Goal: Contribute content: Add original content to the website for others to see

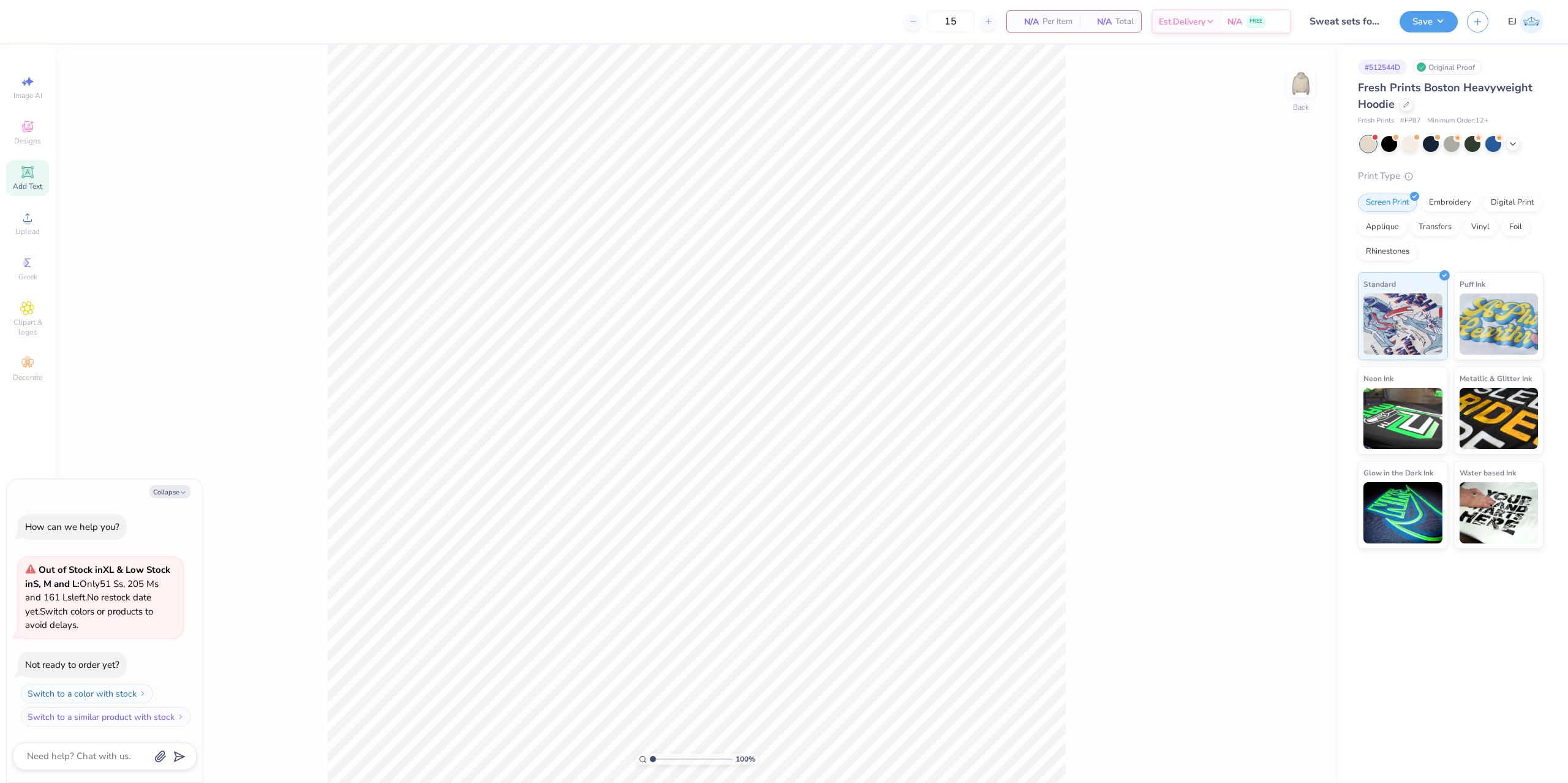
click at [34, 181] on span "Add Text" at bounding box center [28, 185] width 29 height 9
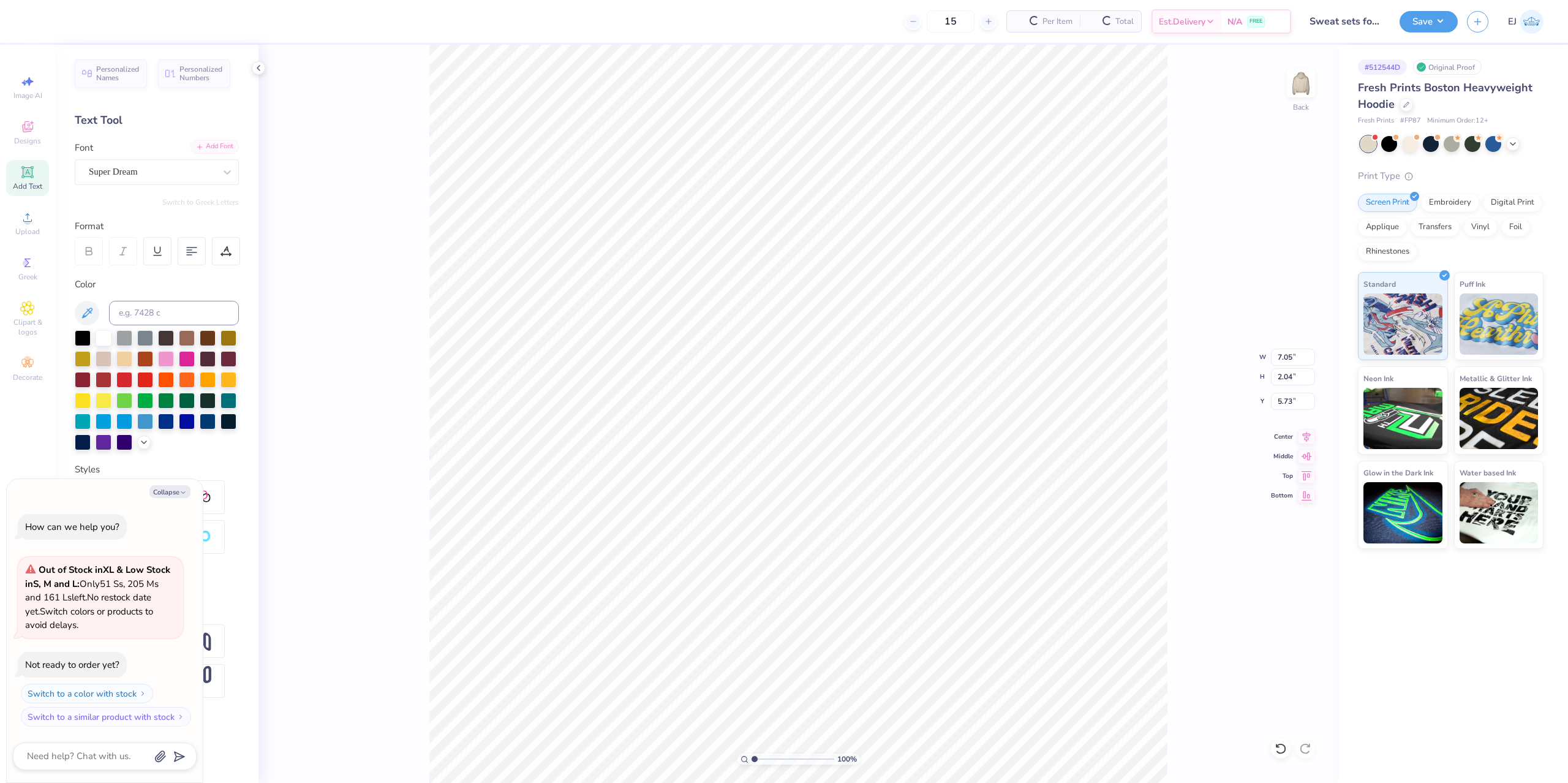
click at [229, 148] on div "Add Font" at bounding box center [215, 147] width 48 height 14
click at [202, 141] on div "Add Font" at bounding box center [215, 147] width 48 height 14
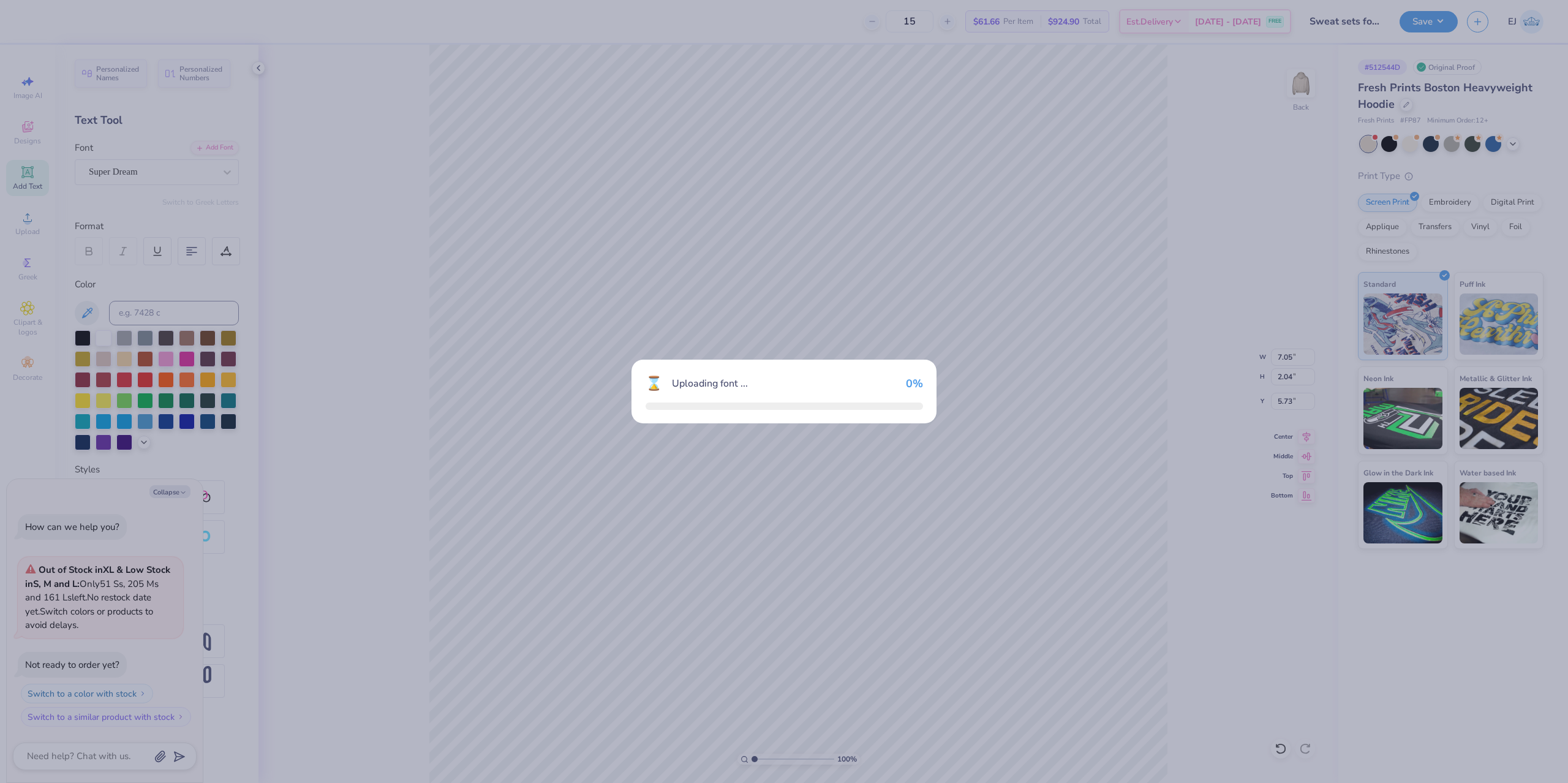
type textarea "x"
type input "5.18"
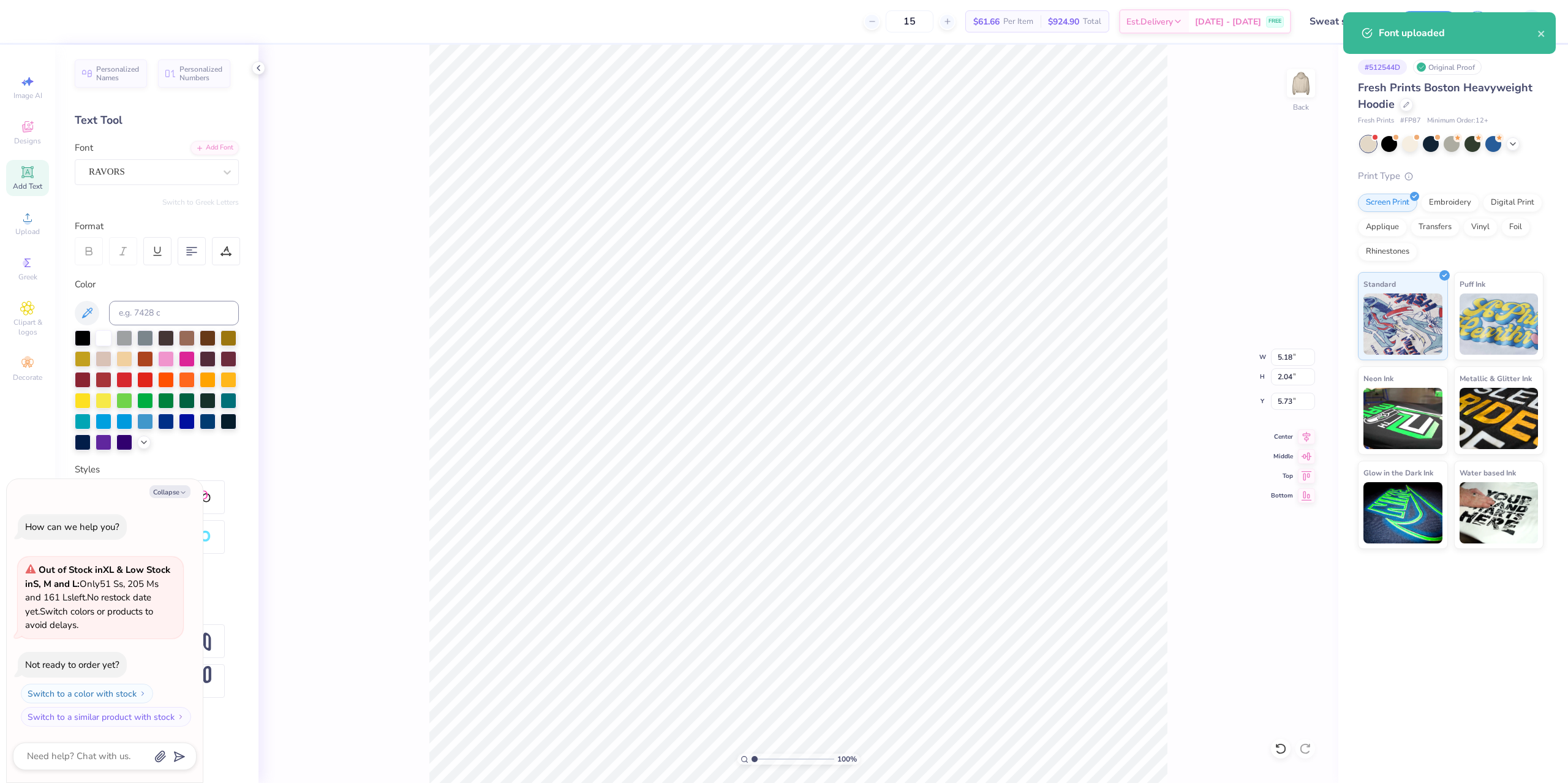
scroll to position [0, 1]
type textarea "x"
type textarea "c"
type textarea "x"
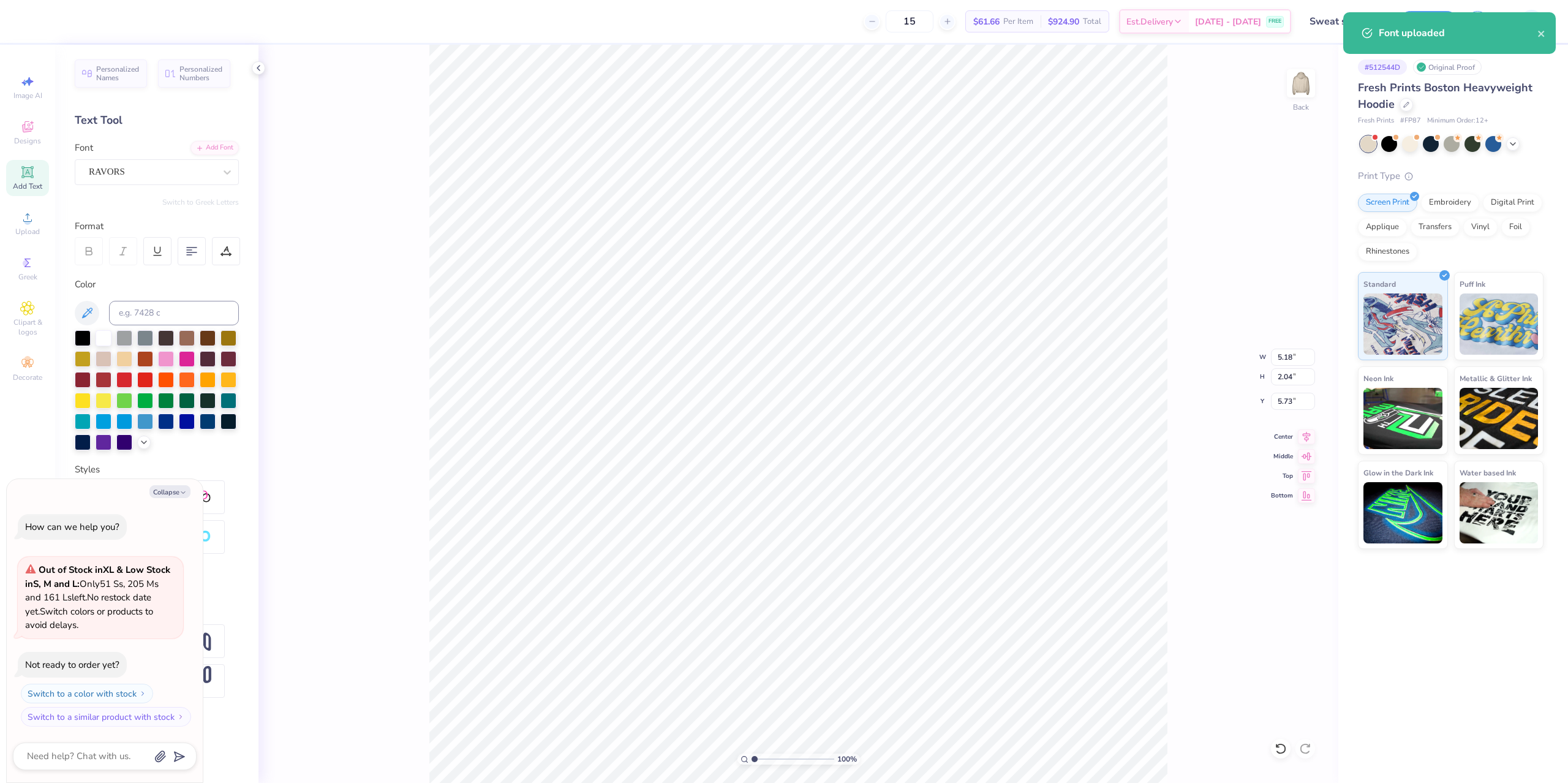
type textarea "co"
type textarea "x"
type textarea "coc"
type textarea "x"
type textarea "coco"
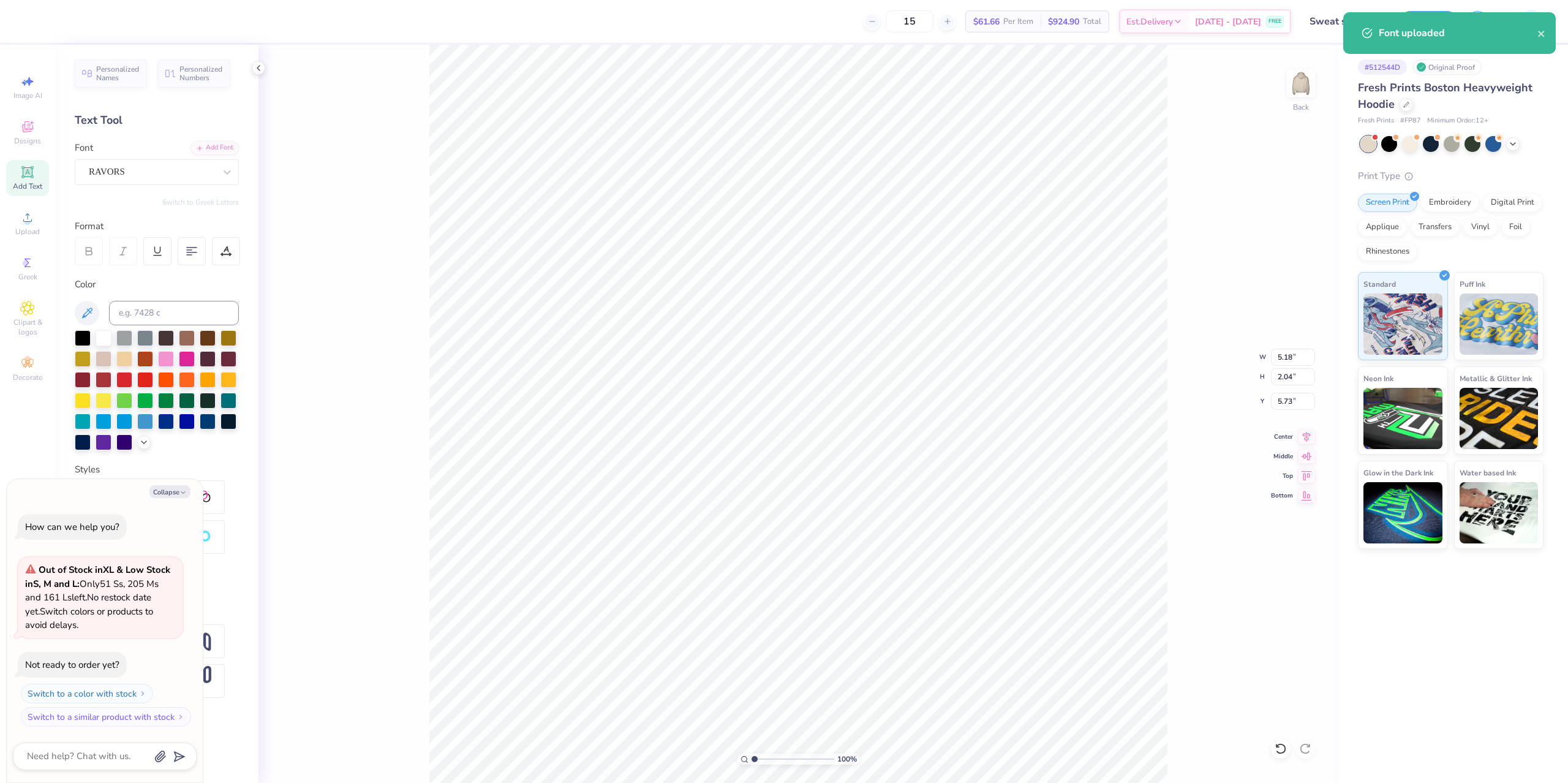
type textarea "x"
type textarea "coco"
type textarea "x"
type textarea "coco b"
type textarea "x"
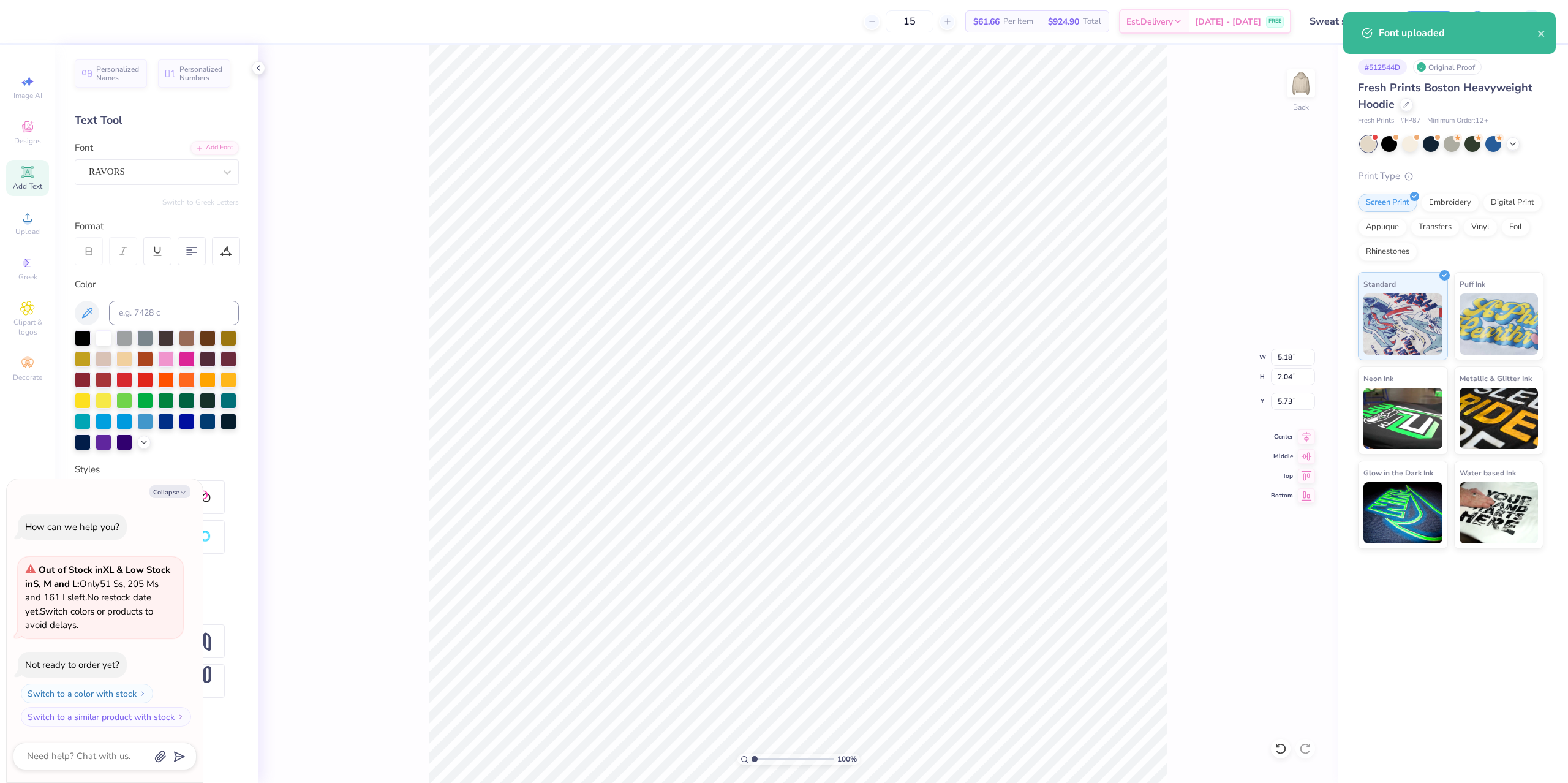
type textarea "coco ba"
type textarea "x"
type textarea "[PERSON_NAME]"
type textarea "x"
type textarea "coco babe"
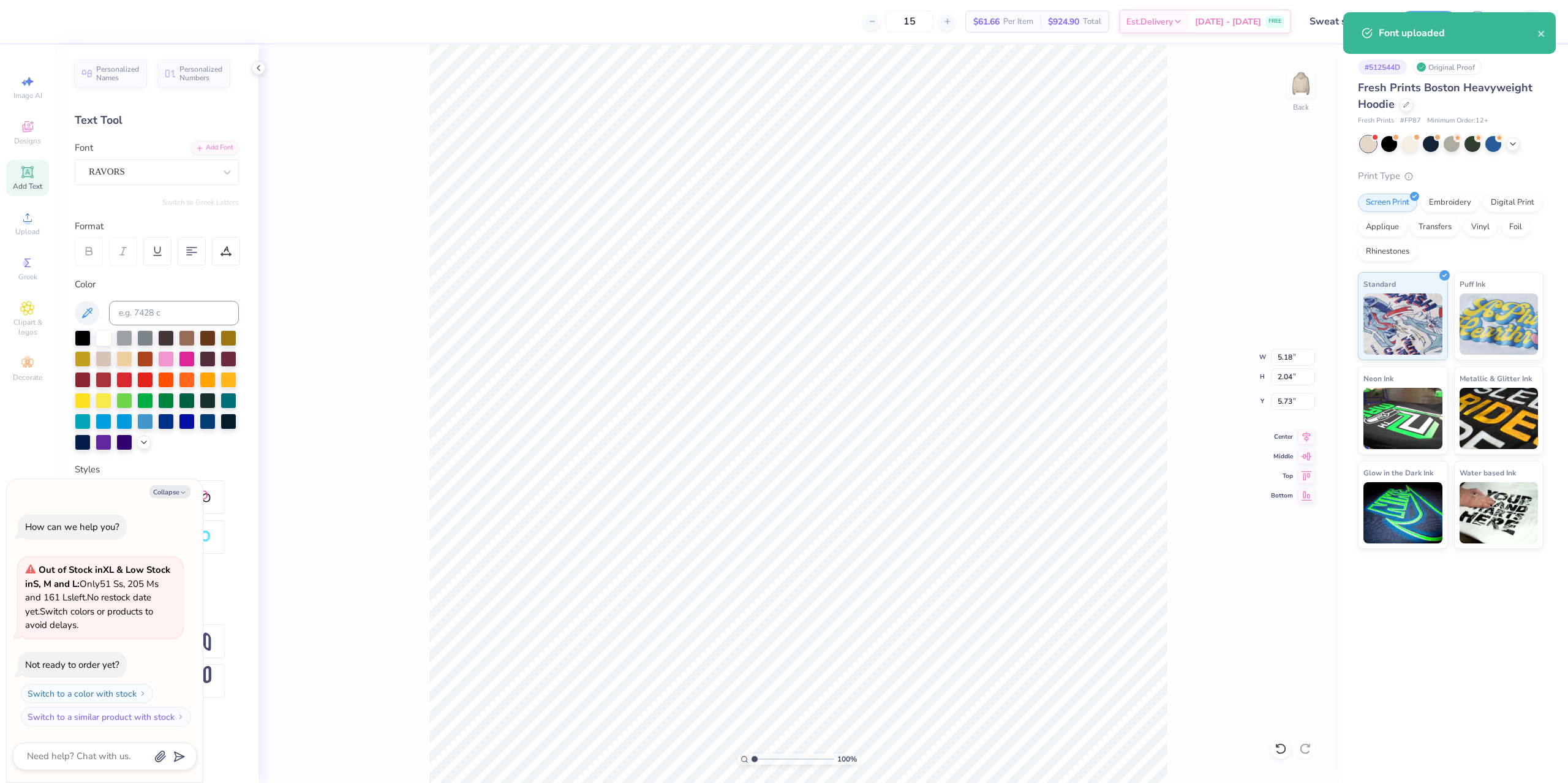
scroll to position [0, 2]
type textarea "x"
type input "3.00"
click at [1274, 359] on input "14.31" at bounding box center [1293, 357] width 44 height 17
type input "10"
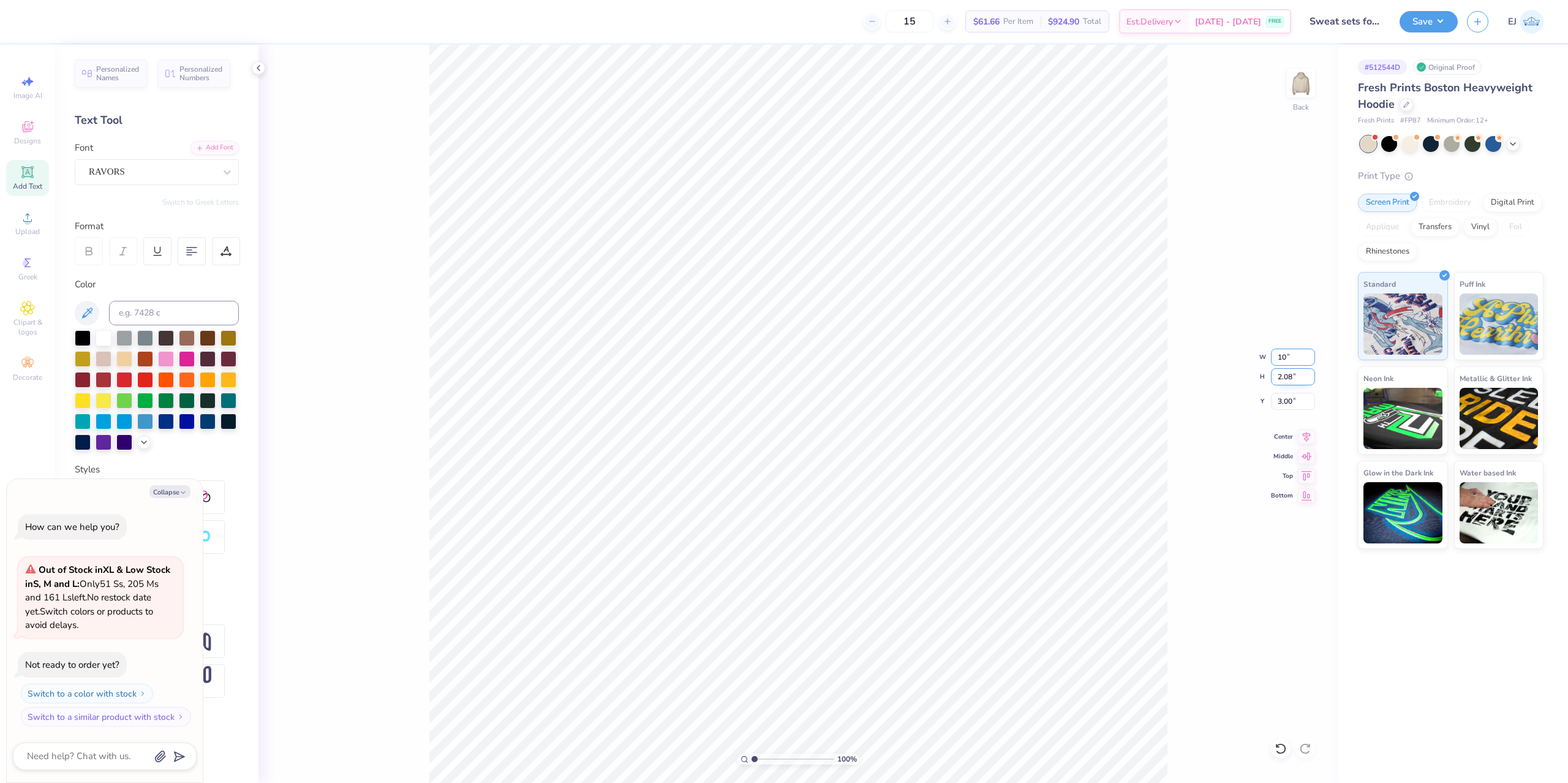
type textarea "x"
type input "10.00"
type input "1.45"
type input "3.31"
type input "8"
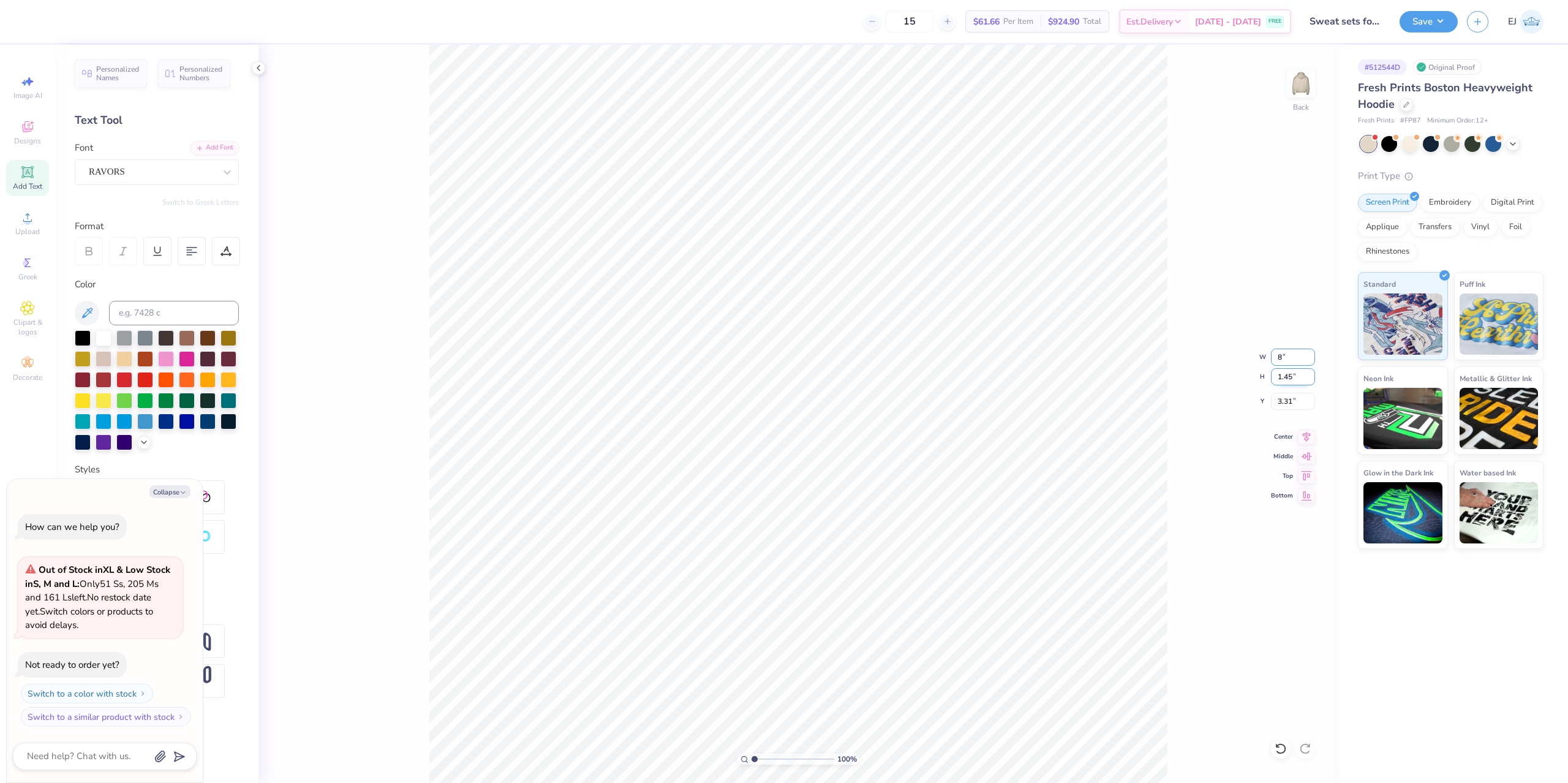
type textarea "x"
type input "8.00"
type input "1.16"
type input "3.46"
click at [85, 339] on div at bounding box center [83, 336] width 16 height 16
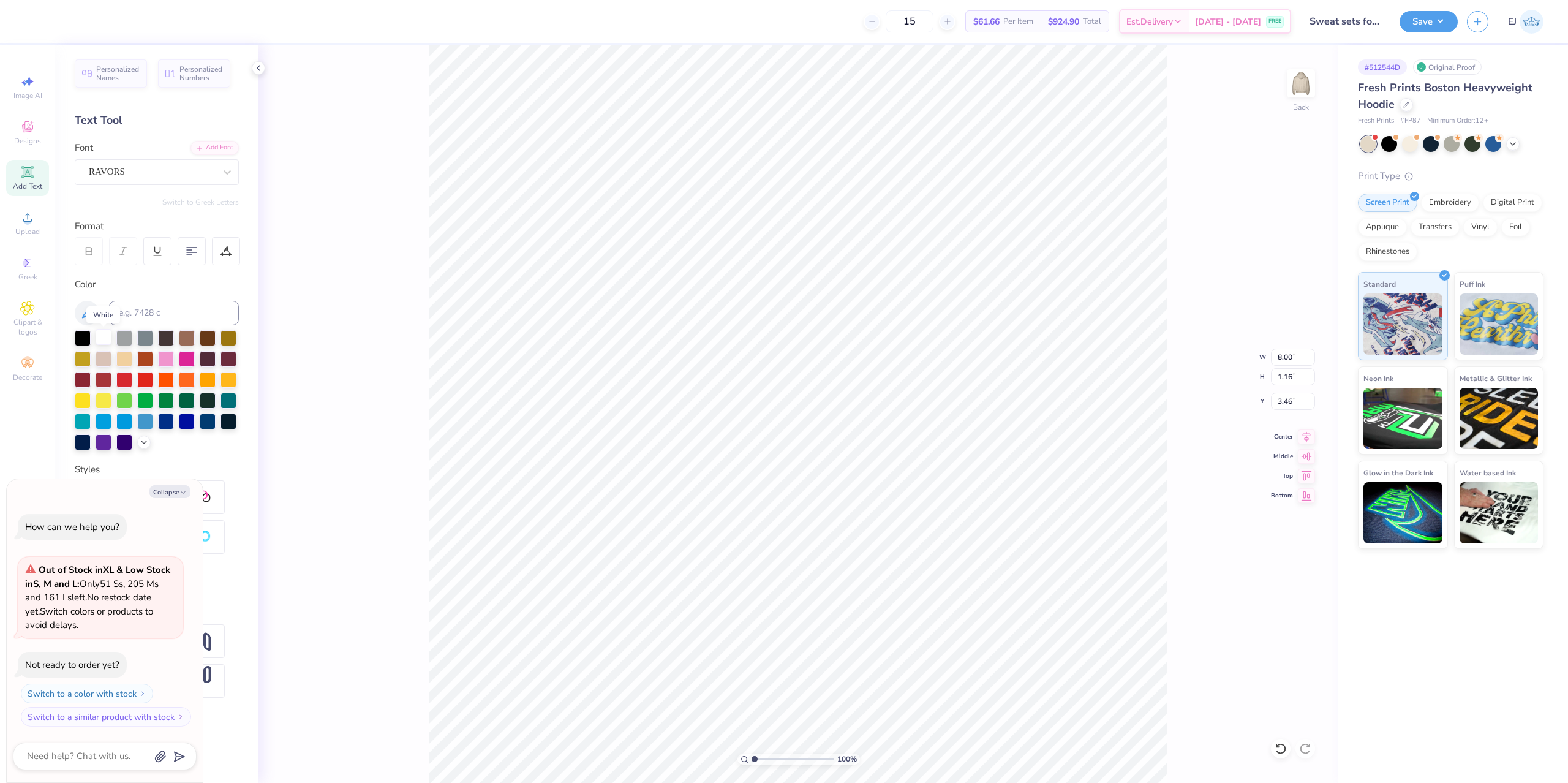
click at [108, 340] on div at bounding box center [103, 336] width 16 height 16
click at [1419, 24] on button "Save" at bounding box center [1428, 20] width 58 height 22
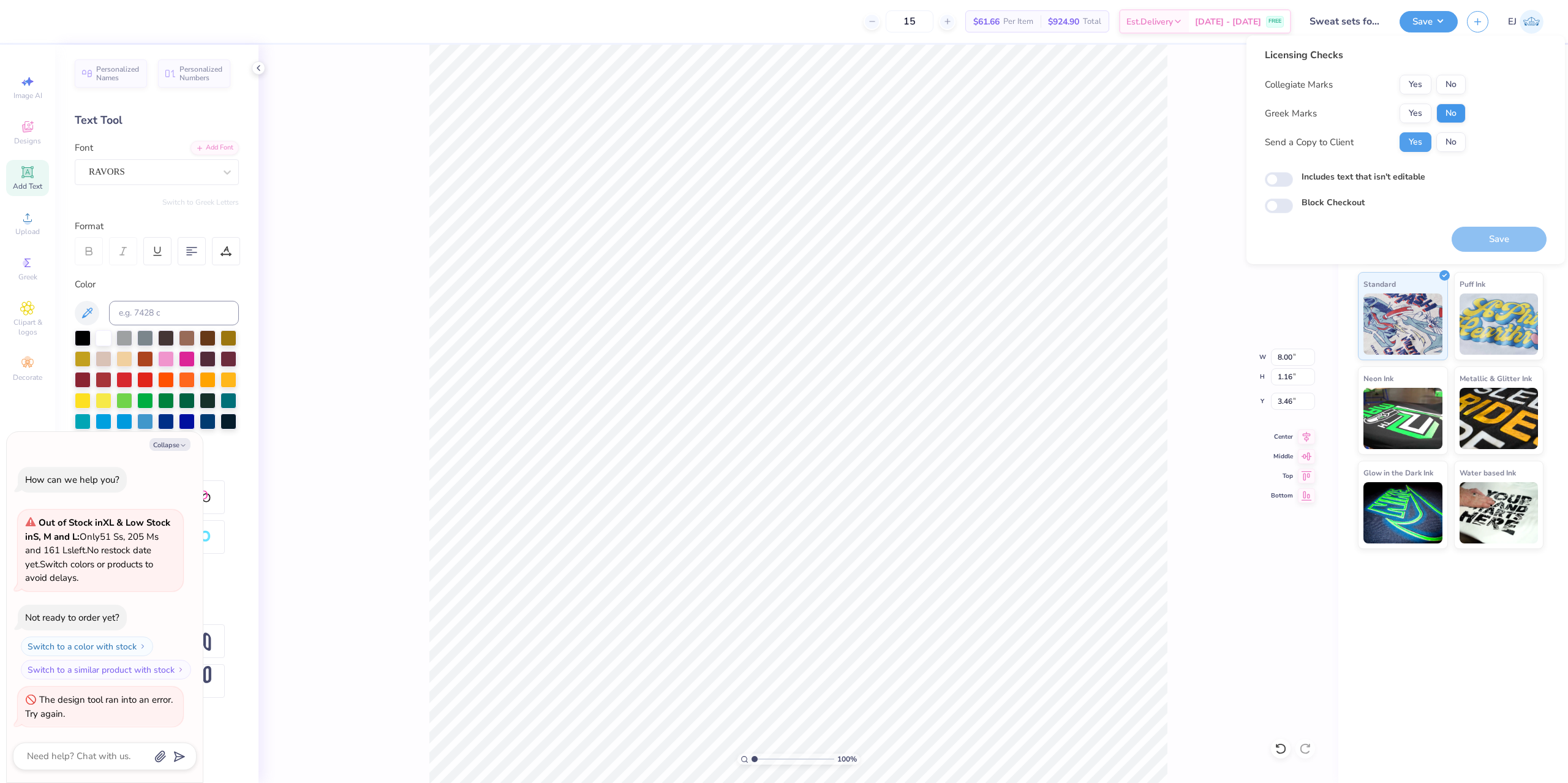
drag, startPoint x: 1449, startPoint y: 123, endPoint x: 1455, endPoint y: 105, distance: 19.0
click at [1450, 119] on div "Collegiate Marks Yes No Greek Marks Yes No Send a Copy to Client Yes No" at bounding box center [1365, 113] width 201 height 77
click at [1450, 118] on button "No" at bounding box center [1451, 113] width 29 height 20
click at [1464, 85] on button "No" at bounding box center [1451, 85] width 29 height 20
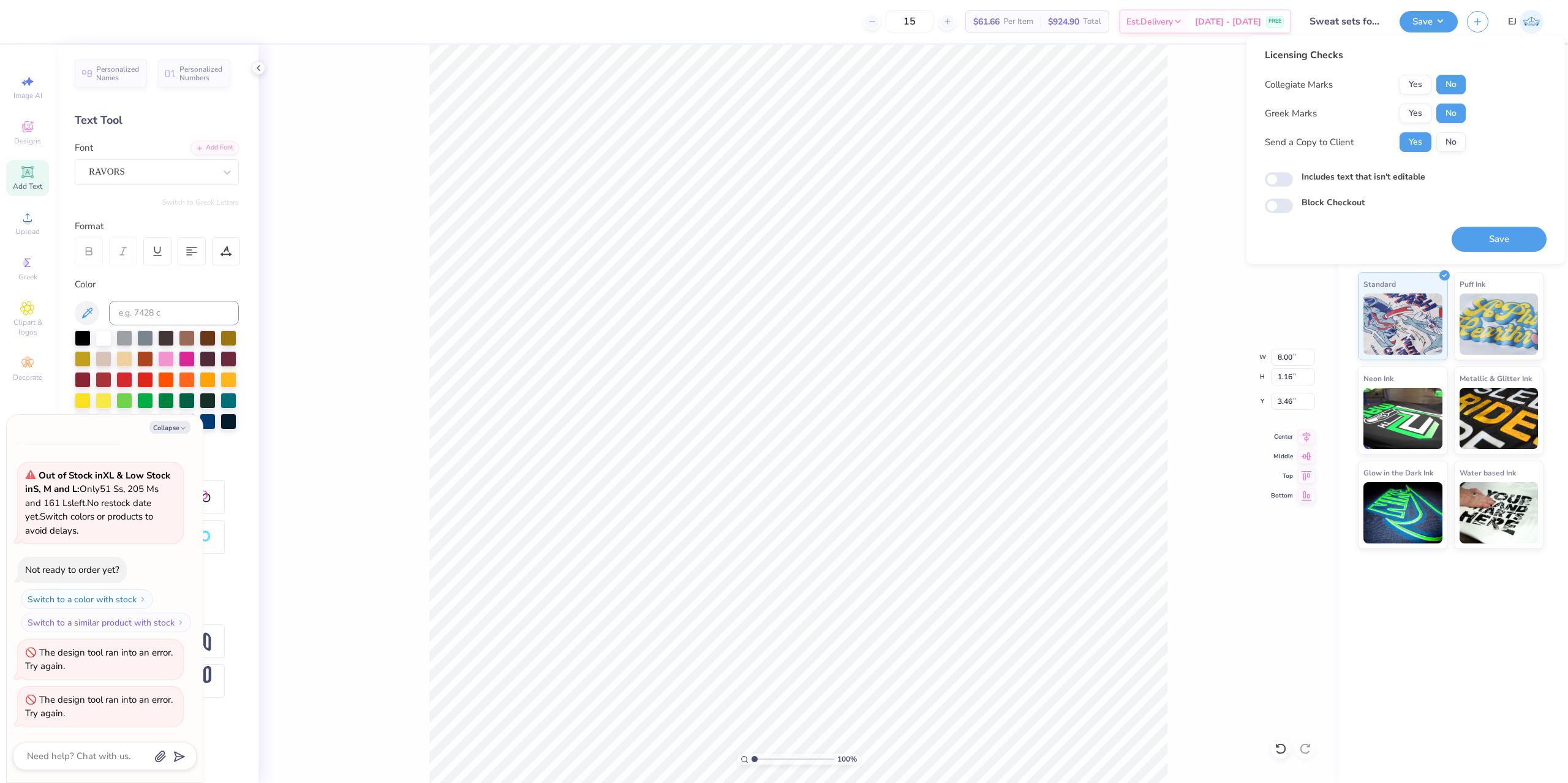
scroll to position [78, 0]
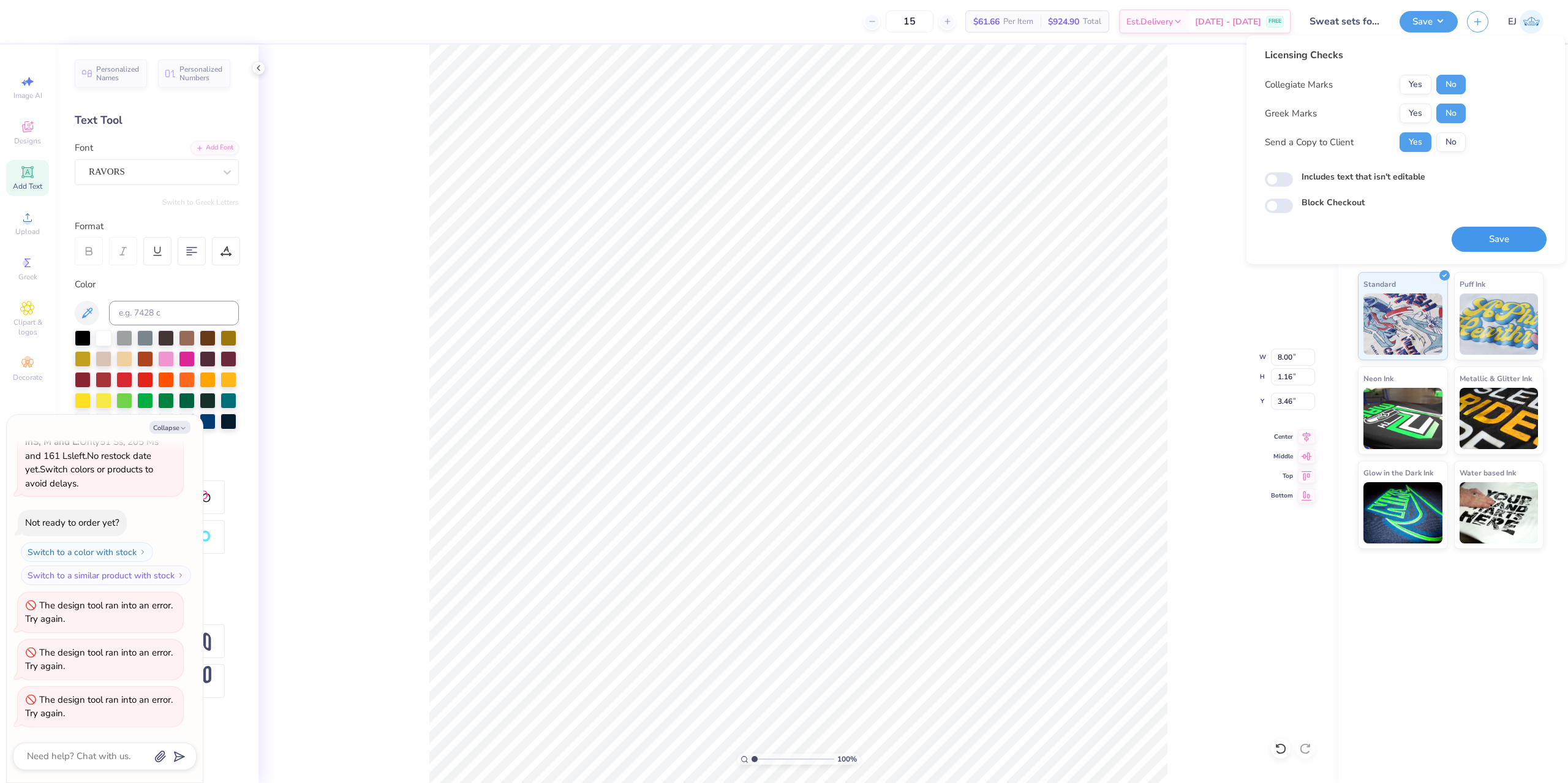
click at [1483, 230] on button "Save" at bounding box center [1499, 239] width 95 height 25
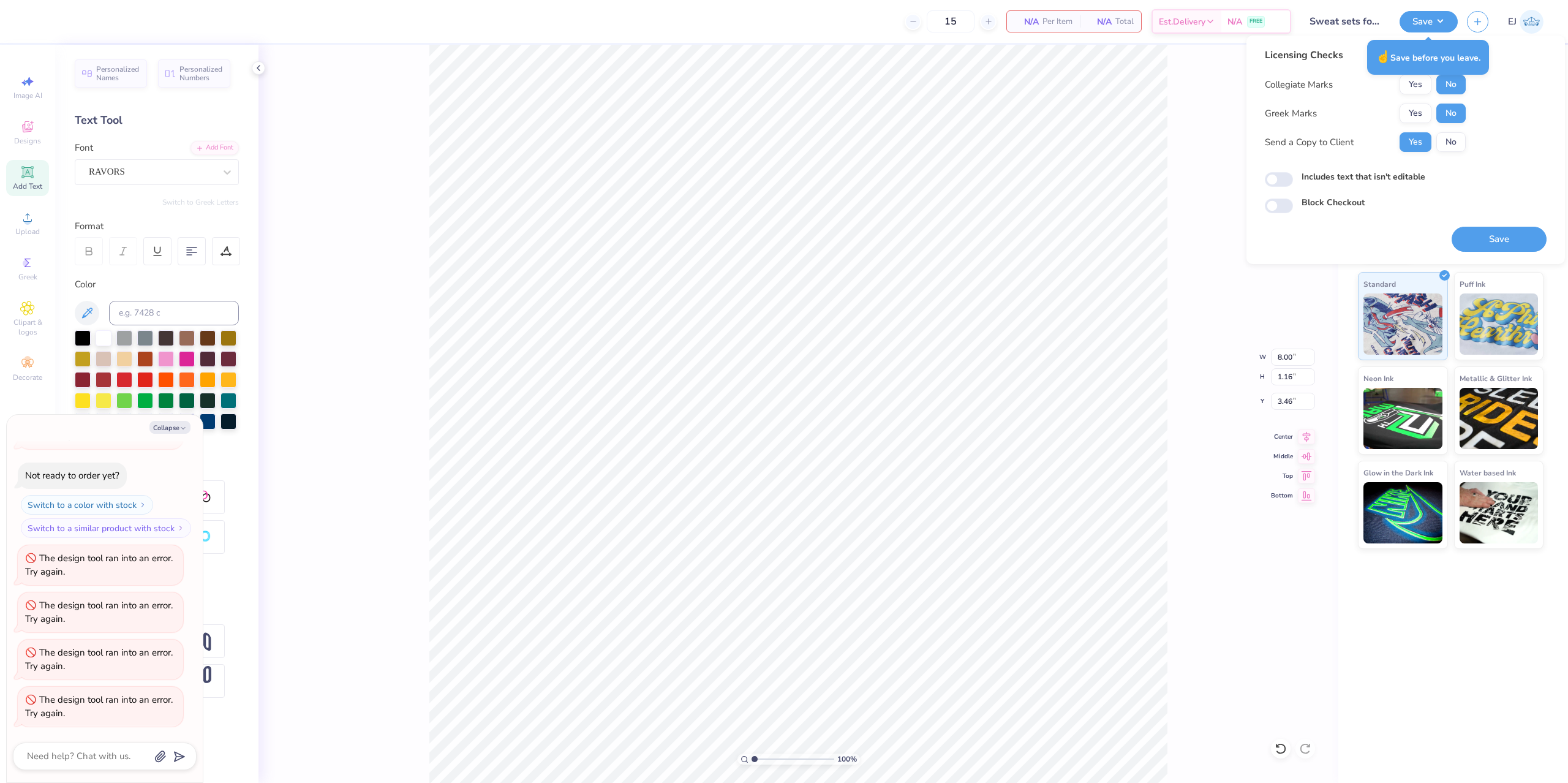
drag, startPoint x: 1491, startPoint y: 216, endPoint x: 1494, endPoint y: 222, distance: 6.7
click at [1491, 216] on div "Save" at bounding box center [1499, 232] width 95 height 39
click at [1496, 223] on div "Save" at bounding box center [1499, 232] width 95 height 39
click at [1490, 234] on button "Save" at bounding box center [1499, 239] width 95 height 25
type textarea "x"
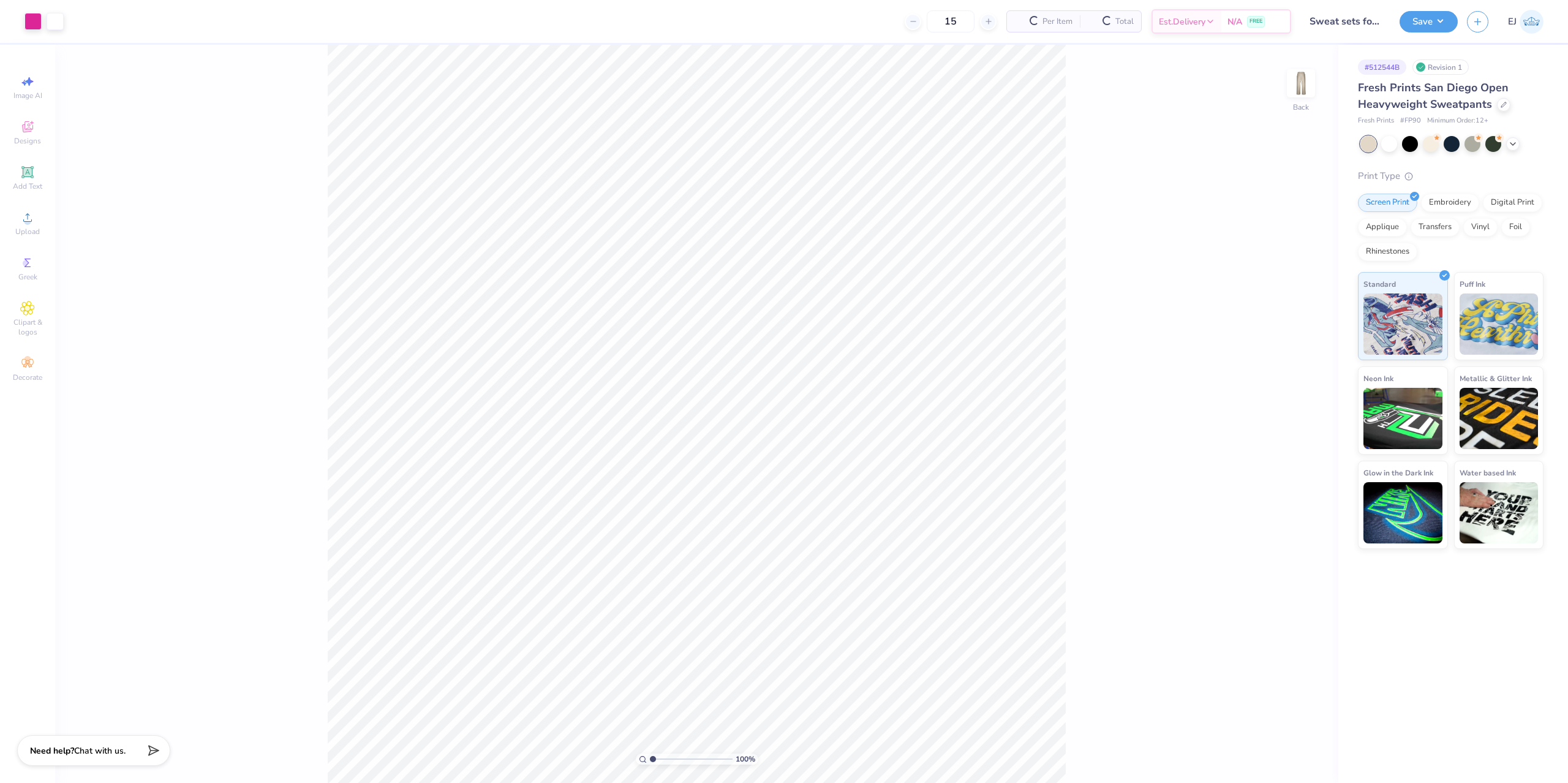
type input "Sweat sets for [PERSON_NAME]!"
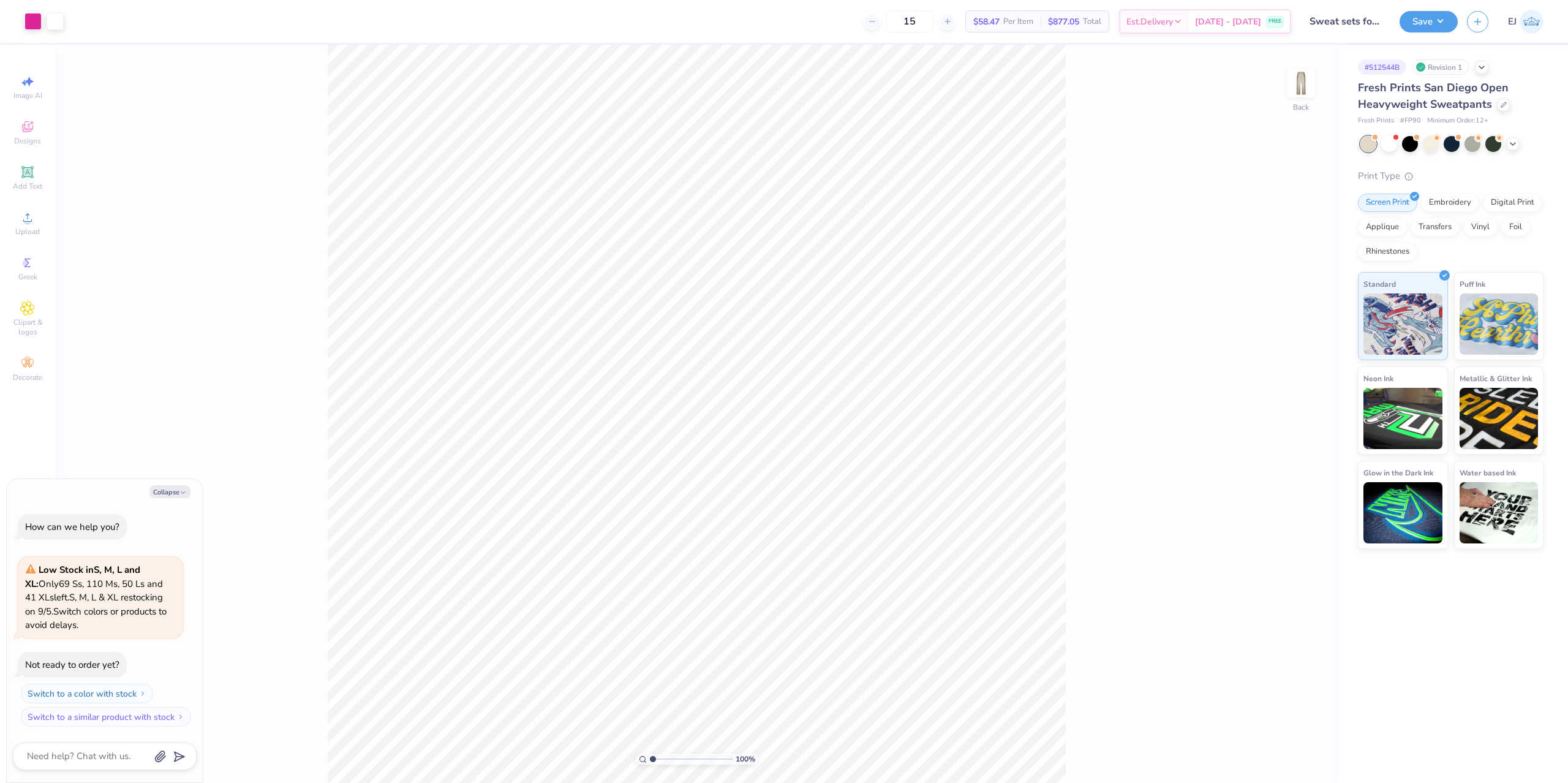
click at [613, 34] on div "Art colors 15 $58.47 Per Item $877.05 Total Est. Delivery Sep 14 - 17 FREE Desi…" at bounding box center [784, 392] width 1568 height 783
click at [43, 209] on div "Upload" at bounding box center [28, 223] width 43 height 36
click at [13, 174] on div "Add Text" at bounding box center [28, 178] width 43 height 36
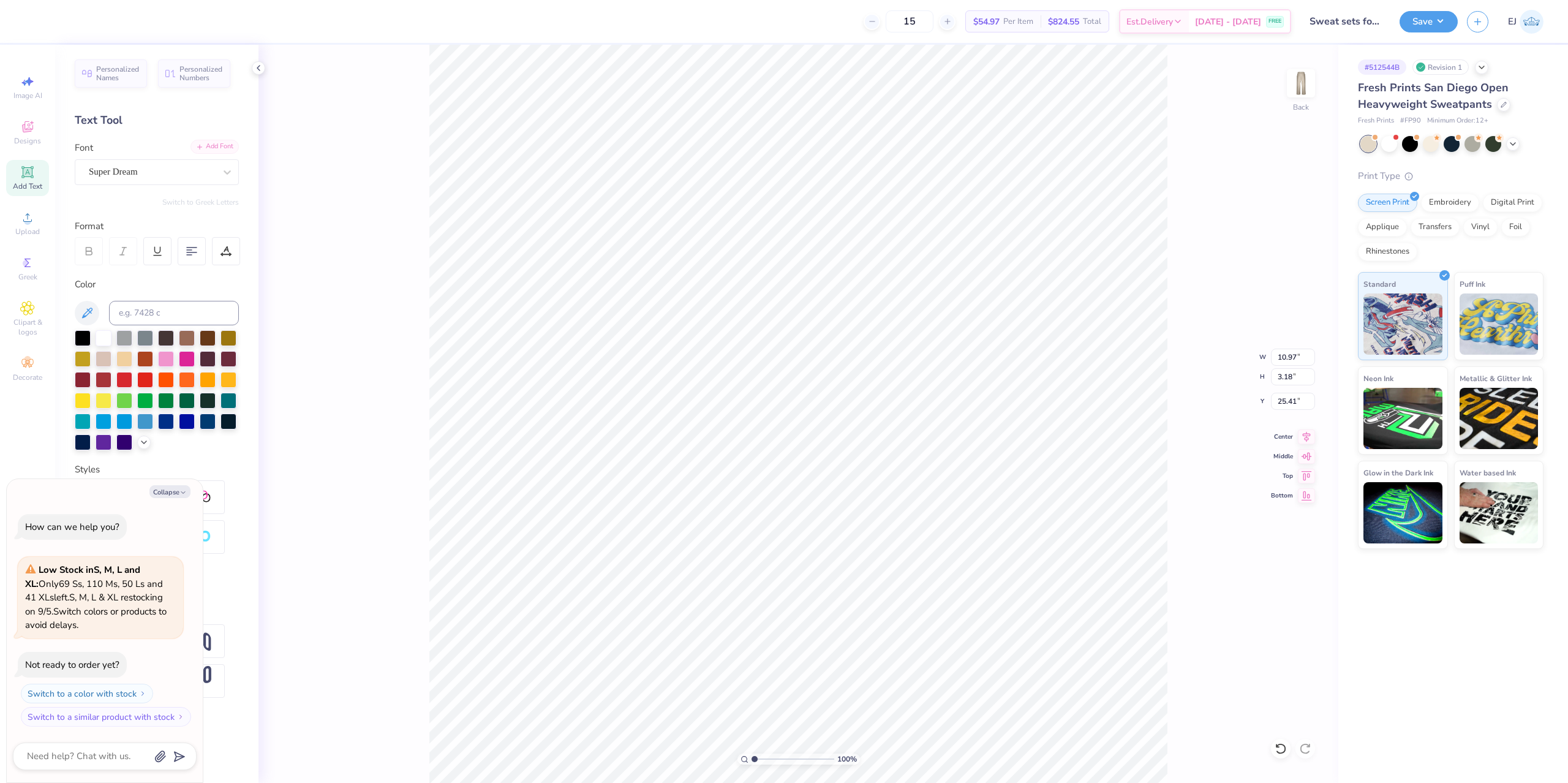
click at [198, 145] on icon at bounding box center [199, 147] width 8 height 8
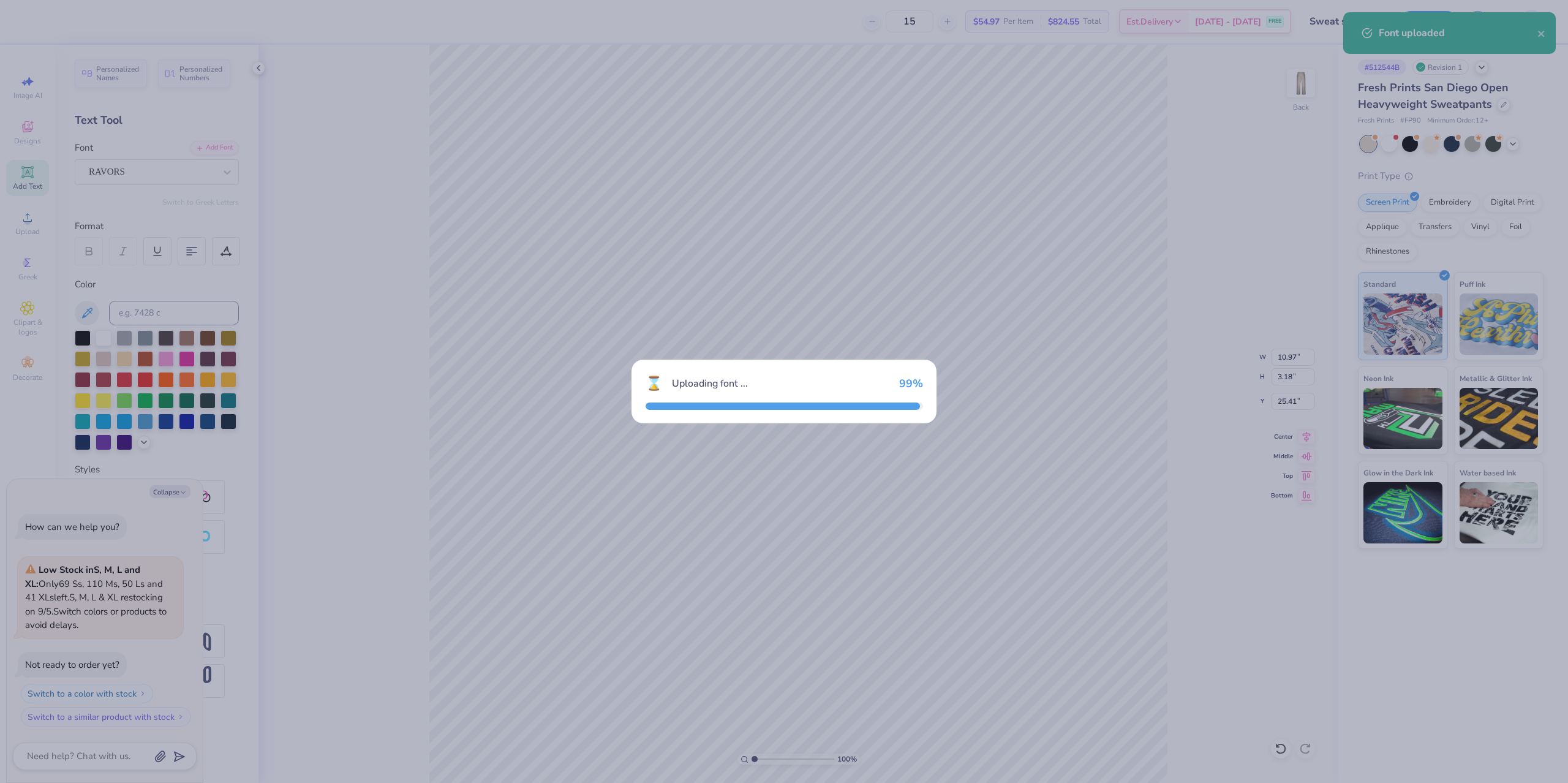
type textarea "x"
type input "8.06"
type input "3.17"
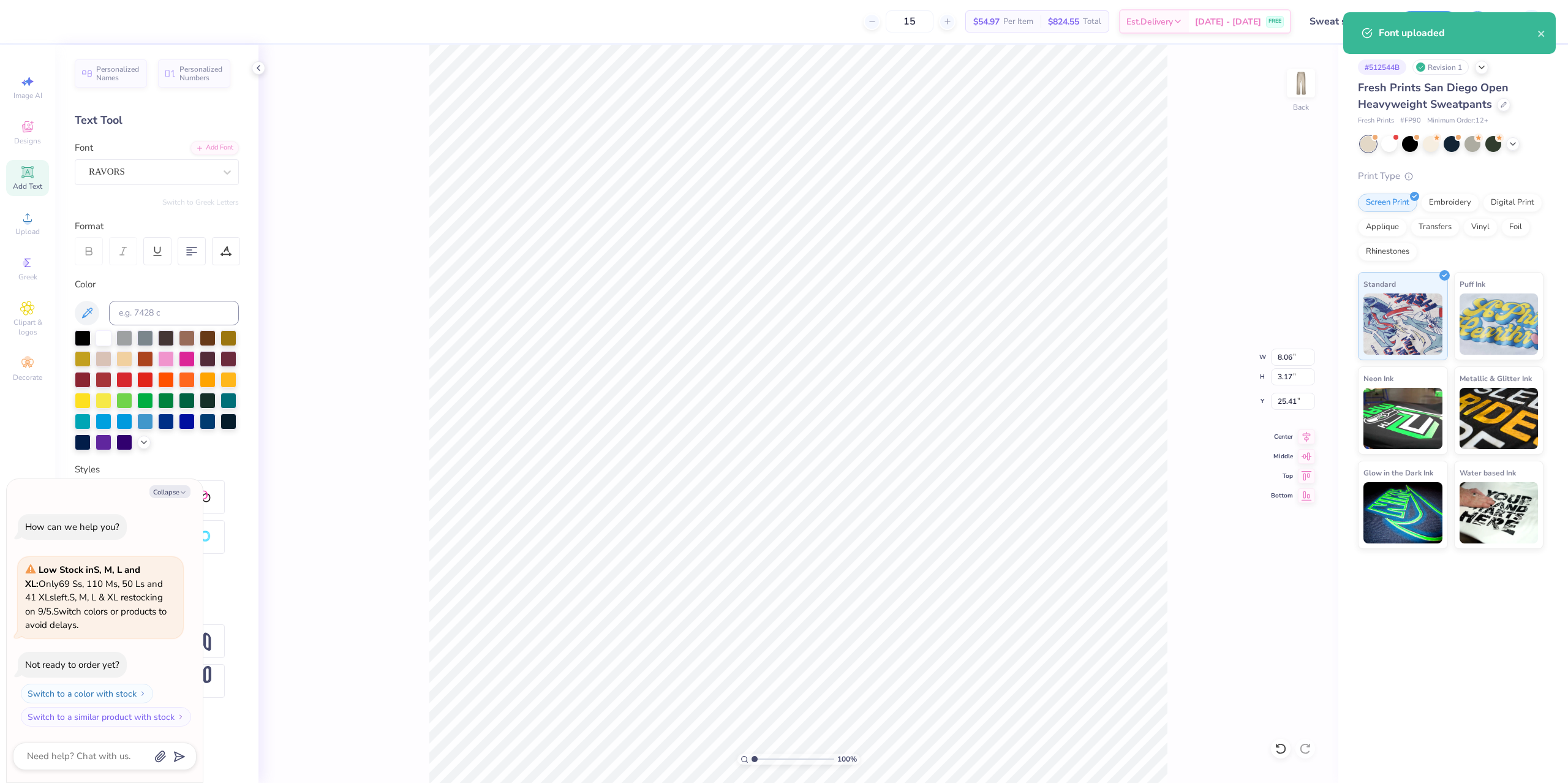
scroll to position [0, 1]
type textarea "x"
type textarea "c"
type textarea "x"
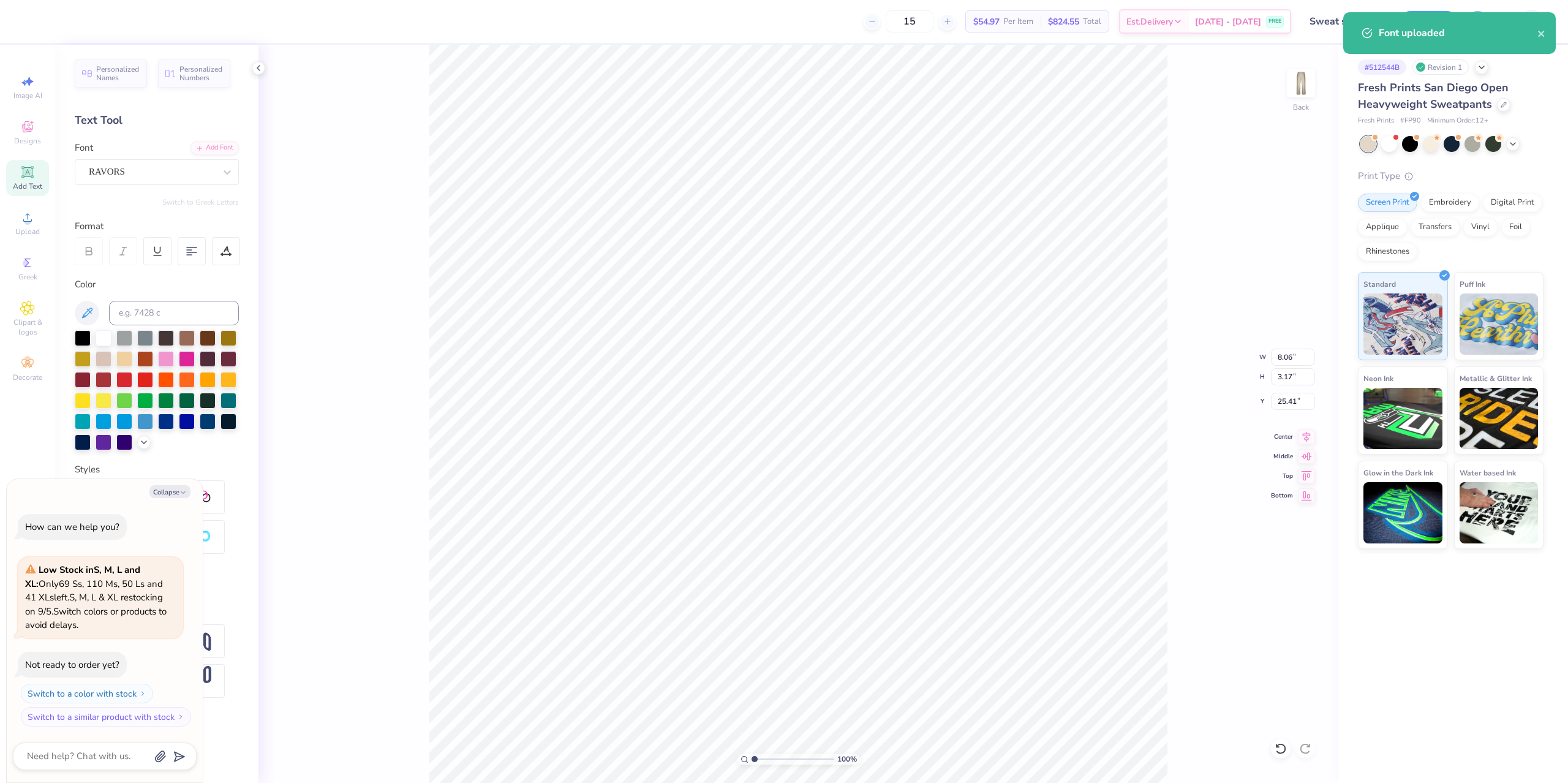
type textarea "co"
type textarea "x"
type textarea "coc"
type textarea "x"
type textarea "coco"
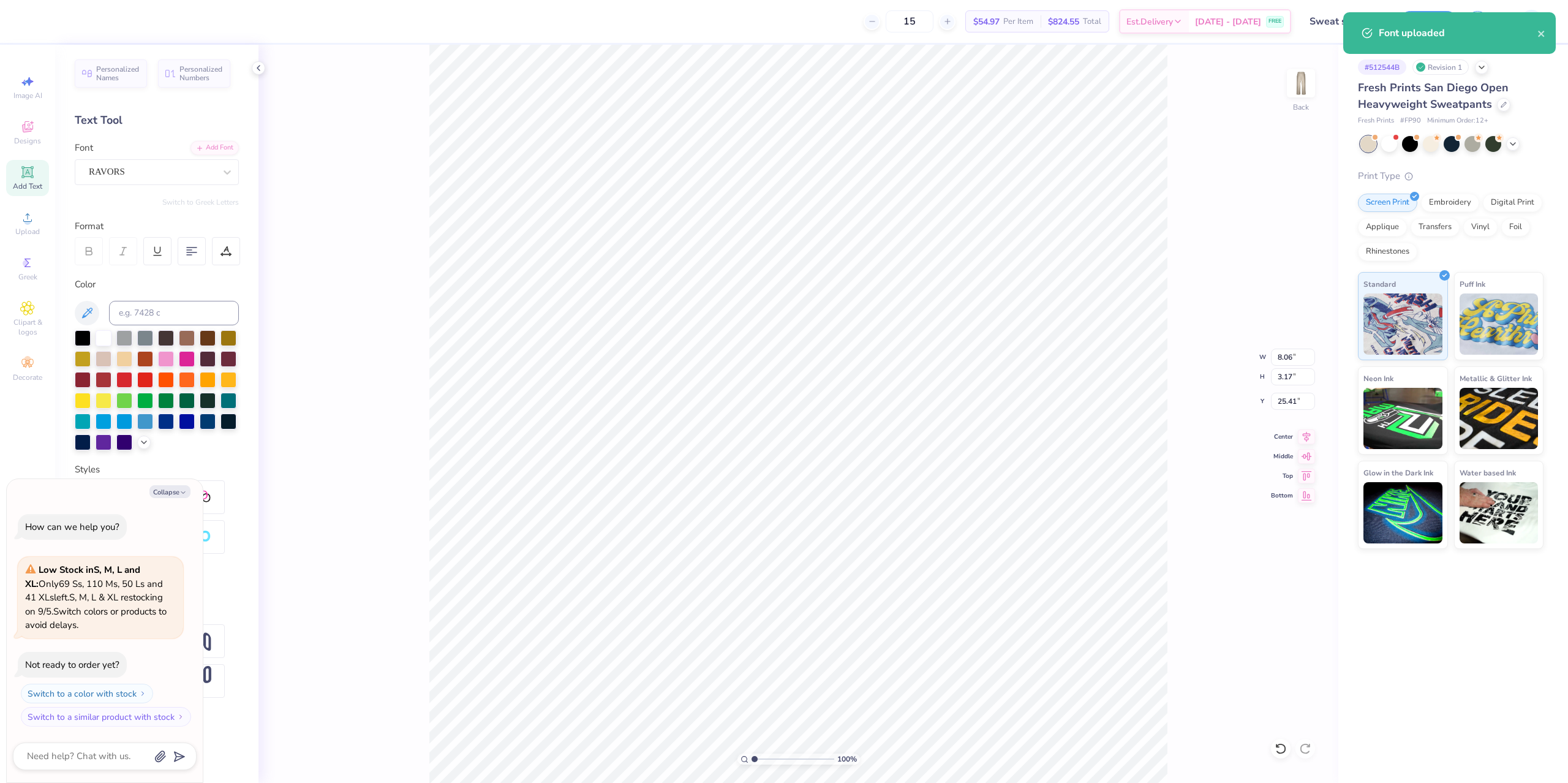
type textarea "x"
type textarea "coco"
type textarea "x"
type textarea "coco ba"
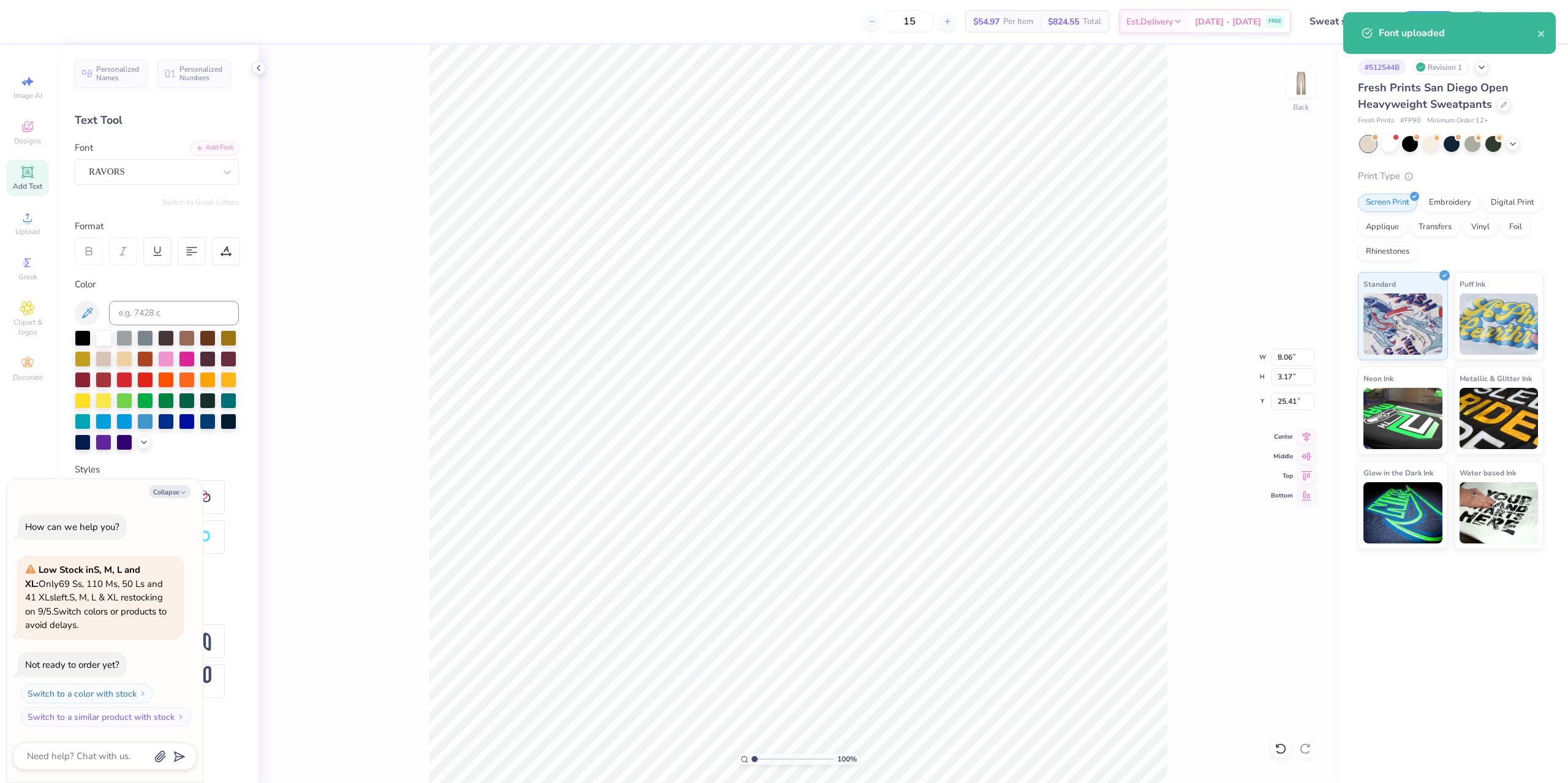
type textarea "x"
type textarea "[PERSON_NAME]"
type textarea "x"
type textarea "coco babe"
type textarea "x"
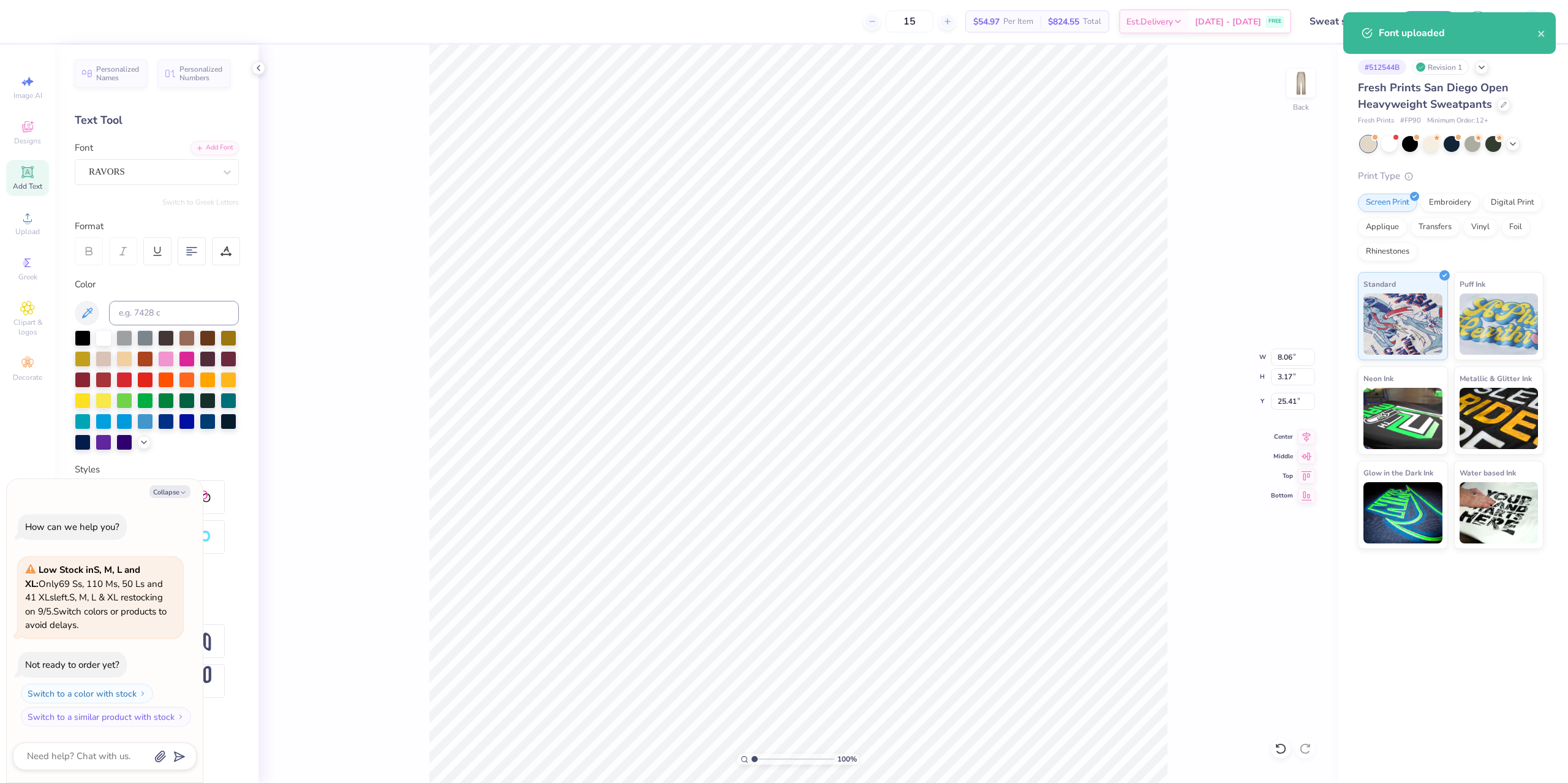
type input "10.84"
type input "1.57"
type input "26.21"
type textarea "x"
type input "4.40"
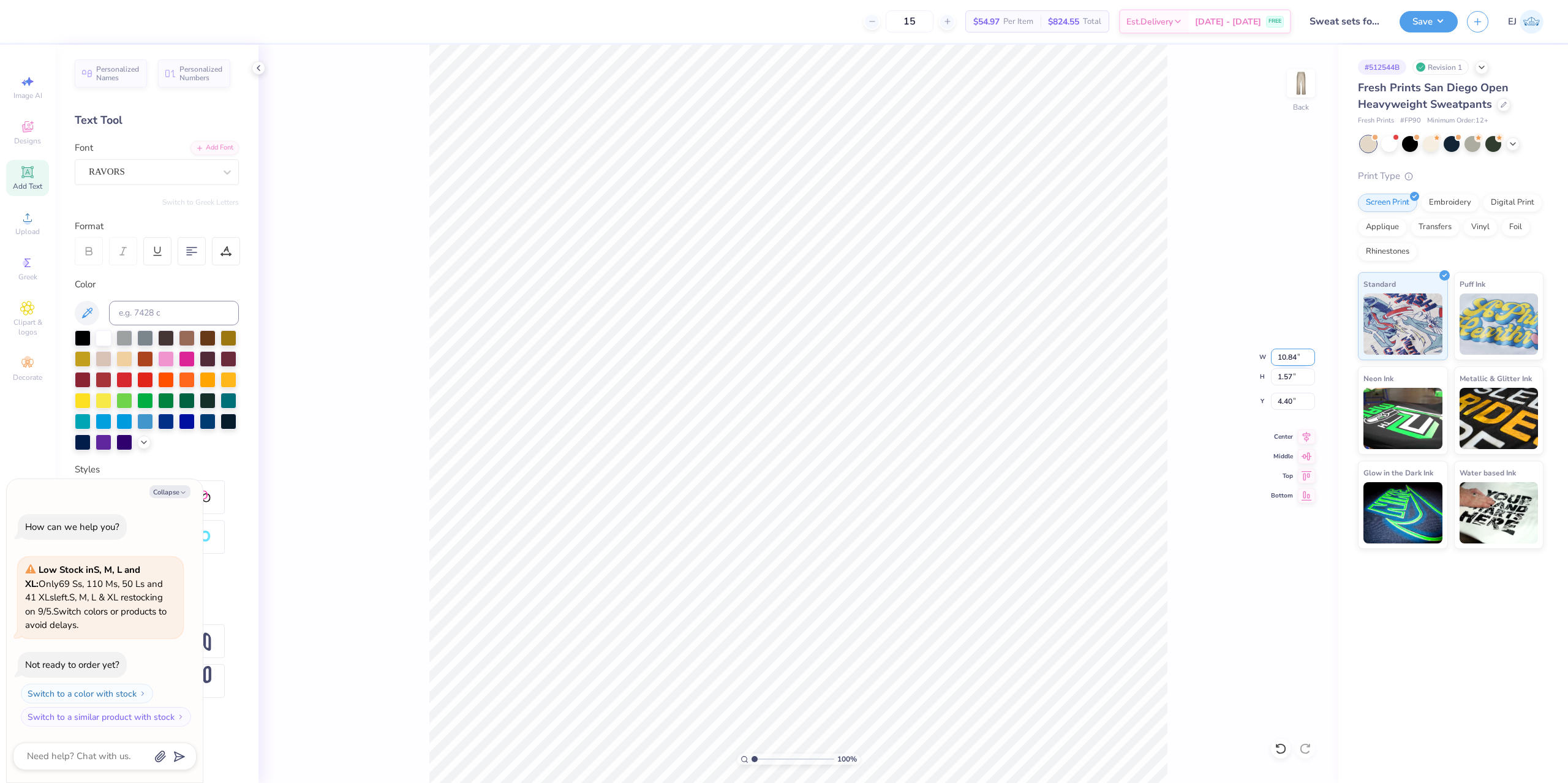
click at [1289, 358] on input "10.84" at bounding box center [1293, 357] width 44 height 17
type input "5"
type input "4"
type textarea "x"
type input "4.00"
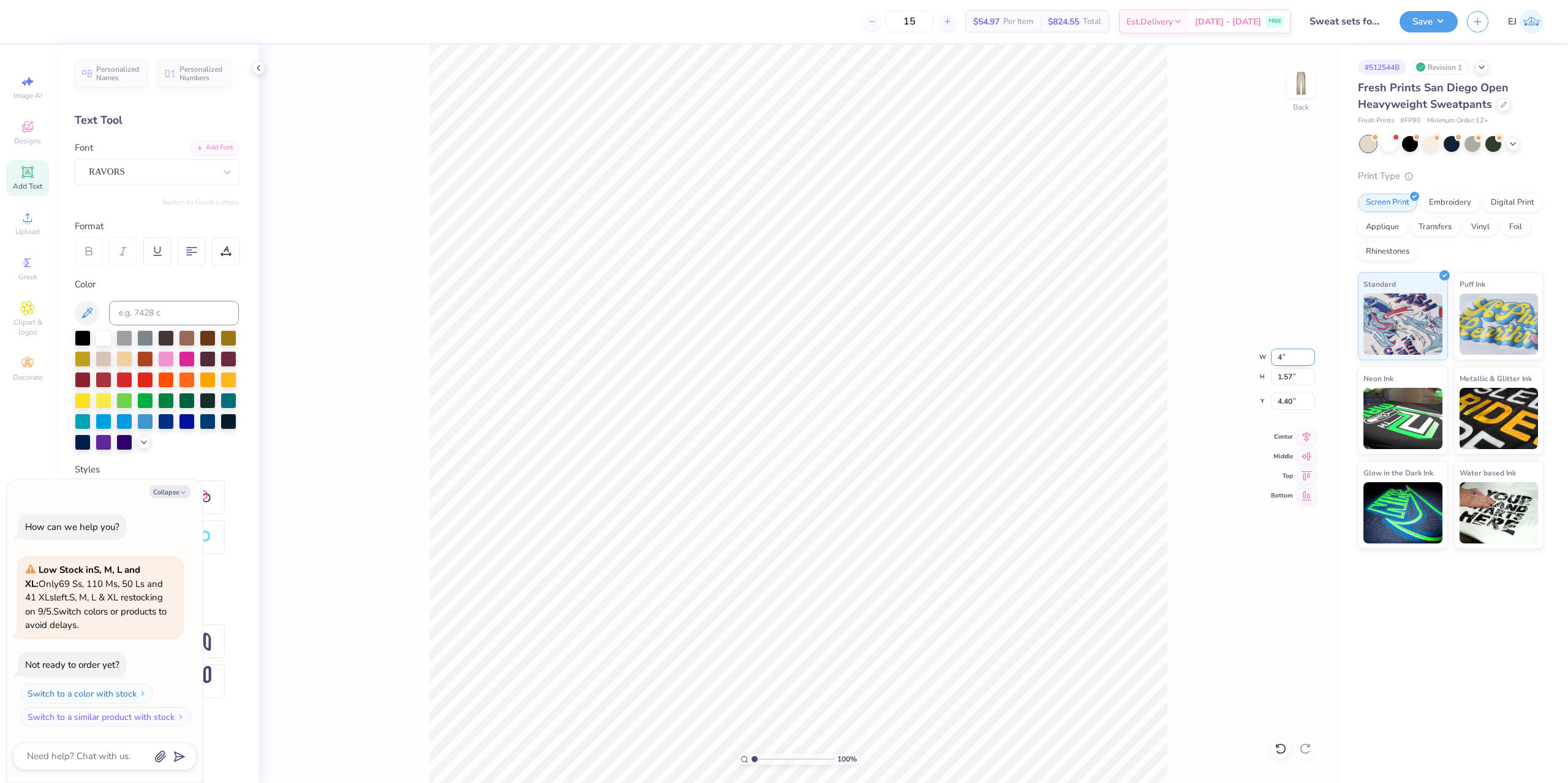
type input "0.58"
type input "4.90"
type textarea "x"
type input "3.51"
click at [1284, 356] on input "4.00" at bounding box center [1293, 357] width 44 height 17
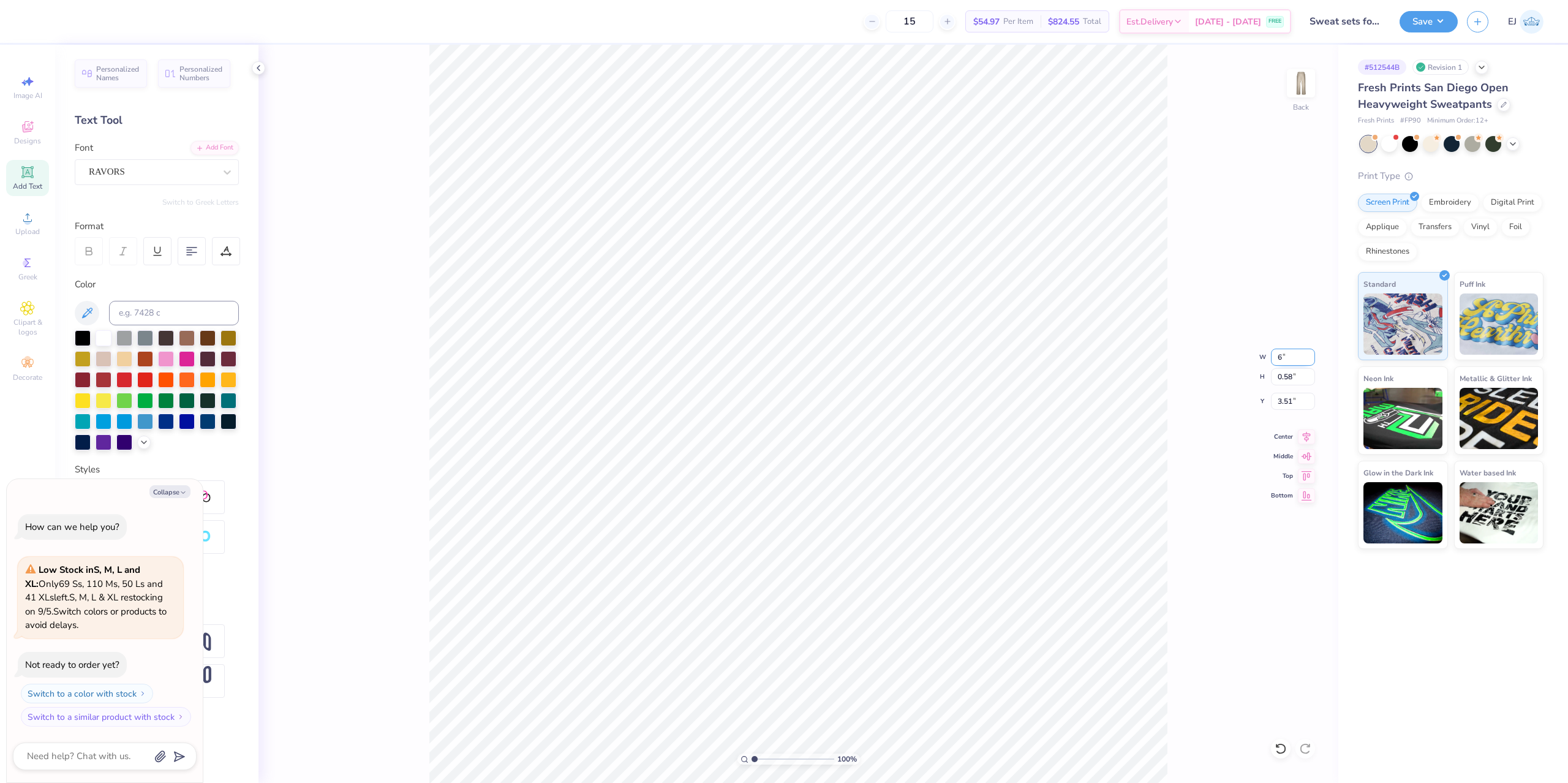
type input "6"
type textarea "x"
type input "6.00"
type input "0.87"
type input "3"
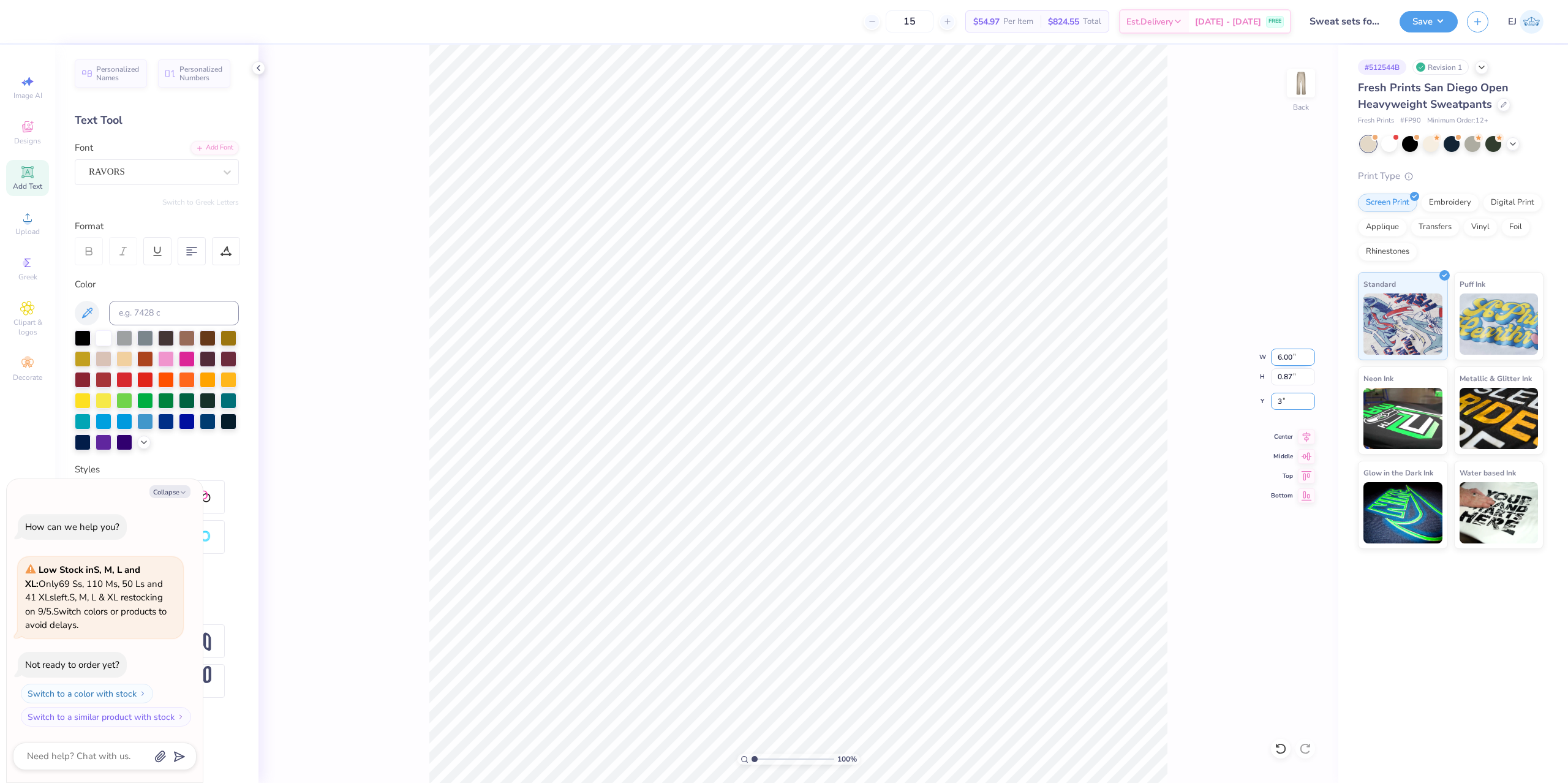
type textarea "x"
type input "3.00"
type textarea "x"
type input "2.95"
click at [1459, 31] on div "Save EJ" at bounding box center [1483, 22] width 168 height 43
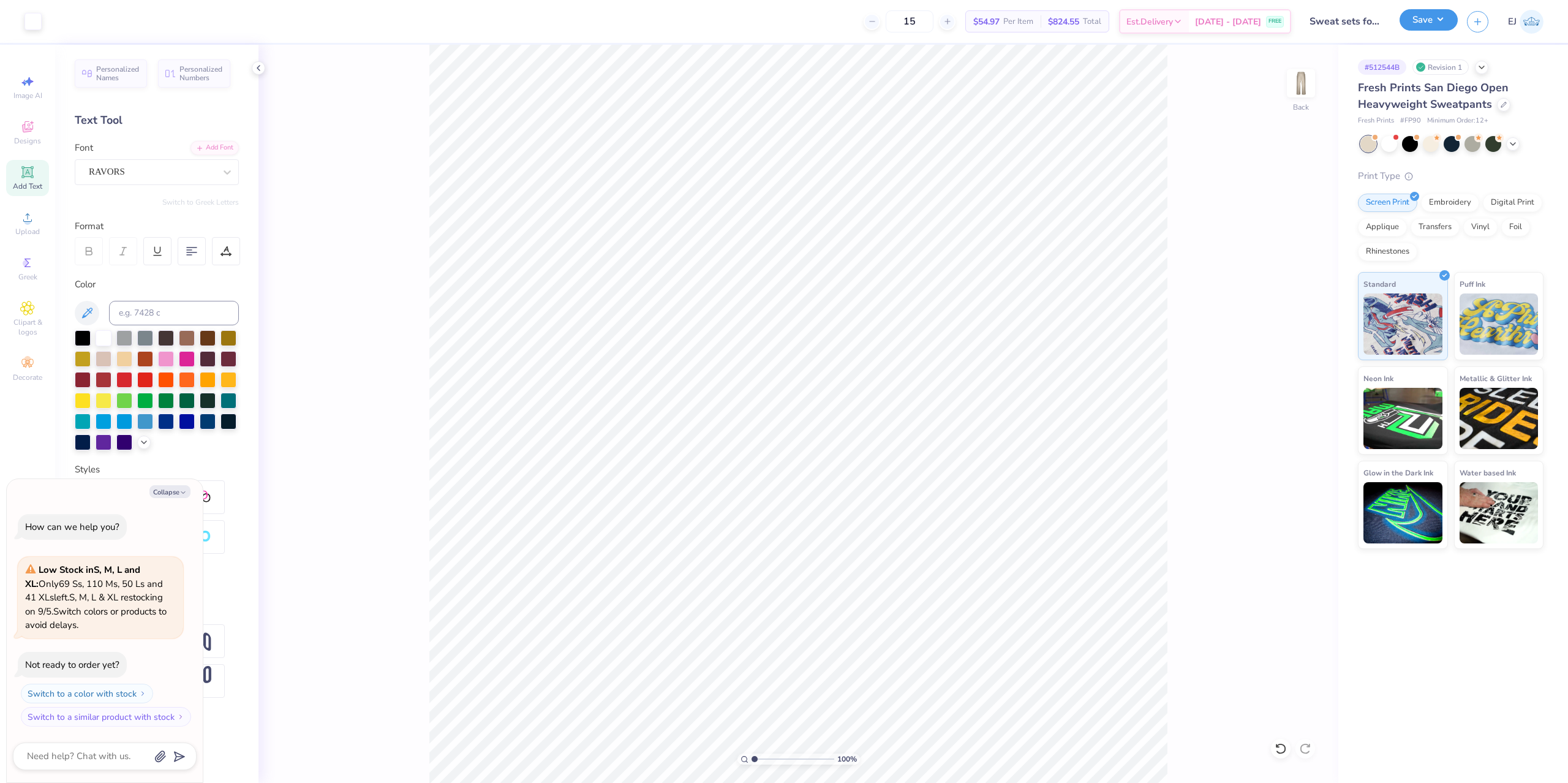
click at [1445, 22] on button "Save" at bounding box center [1428, 20] width 58 height 22
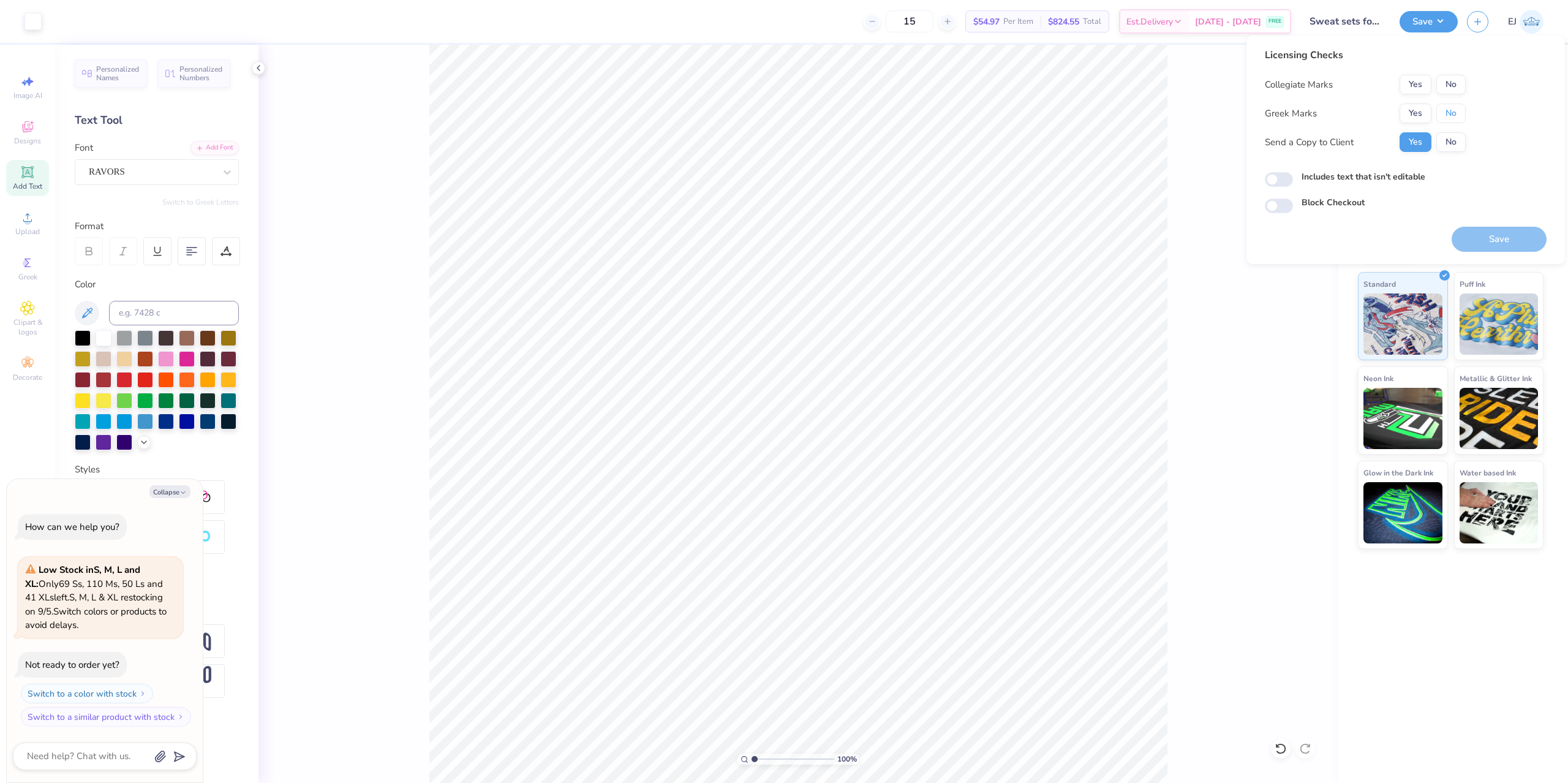
click at [1457, 109] on button "No" at bounding box center [1451, 113] width 29 height 20
click at [1452, 92] on button "No" at bounding box center [1451, 85] width 29 height 20
click at [1510, 237] on button "Save" at bounding box center [1499, 239] width 95 height 25
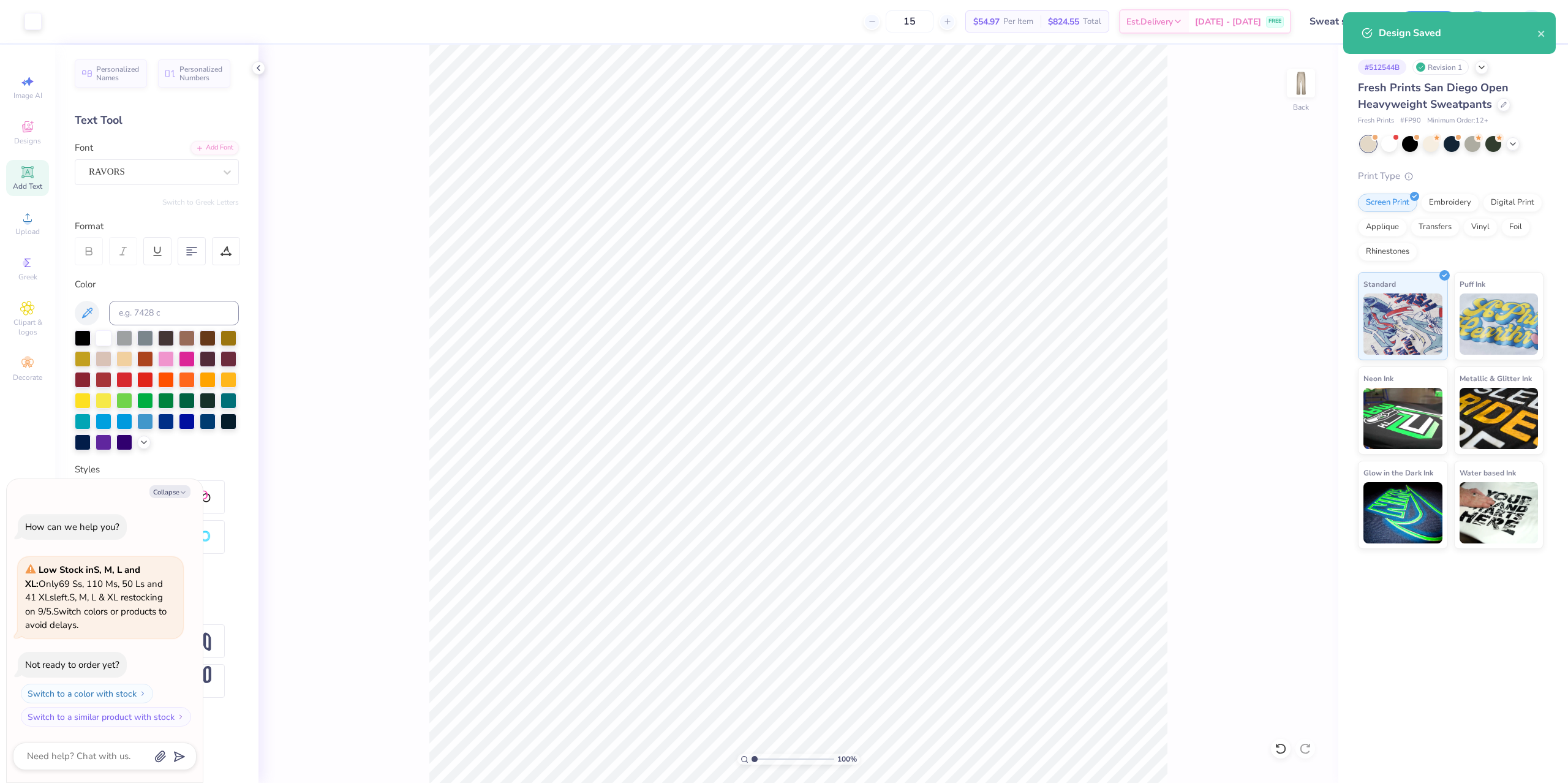
type textarea "x"
